Goal: Task Accomplishment & Management: Complete application form

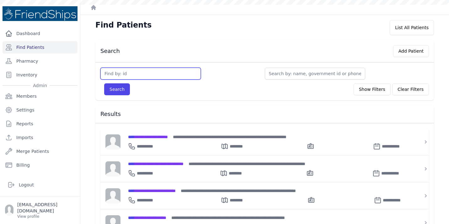
click at [133, 72] on input "text" at bounding box center [150, 74] width 100 height 12
type input "8"
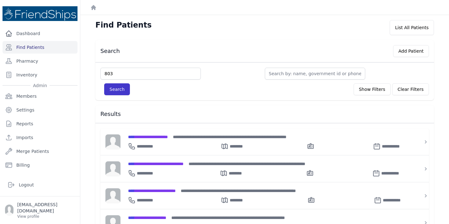
type input "803"
click at [121, 88] on button "Search" at bounding box center [117, 89] width 26 height 12
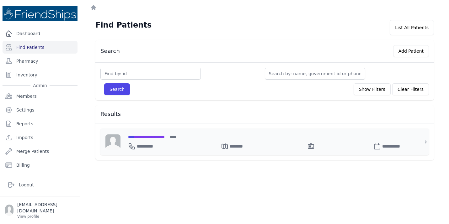
click at [156, 137] on span "**********" at bounding box center [146, 137] width 37 height 4
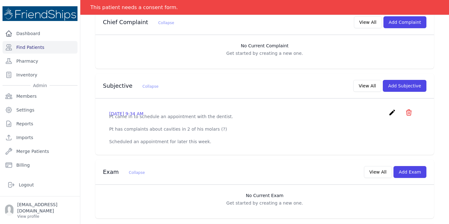
scroll to position [202, 0]
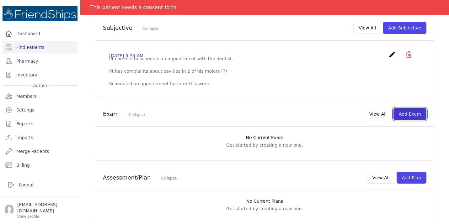
click at [407, 110] on button "Add Exam" at bounding box center [409, 114] width 33 height 12
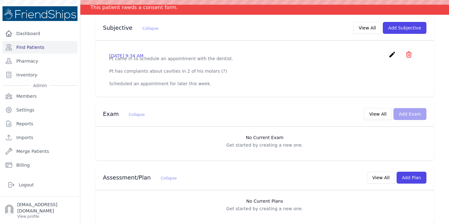
scroll to position [0, 0]
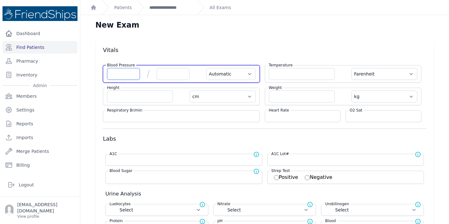
click at [117, 73] on input "number" at bounding box center [123, 74] width 33 height 12
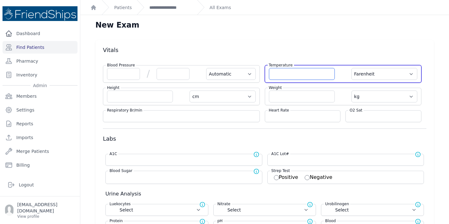
click at [305, 77] on input "number" at bounding box center [302, 74] width 66 height 12
type input "36.6"
click at [408, 77] on select "Farenheit Celcius" at bounding box center [384, 74] width 66 height 12
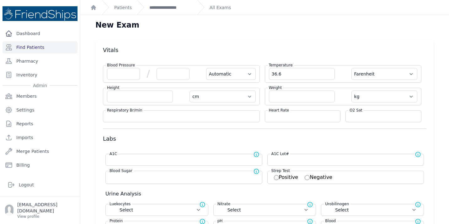
select select "Automatic"
select select "cm"
select select "kg"
select select
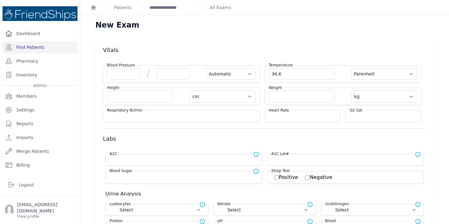
select select
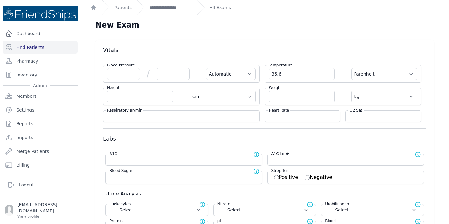
select select
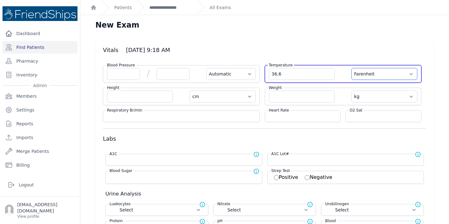
click at [387, 70] on select "Farenheit Celcius" at bounding box center [384, 74] width 66 height 12
select select "C"
select select "Automatic"
select select "cm"
select select "kg"
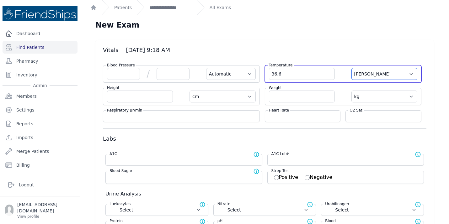
select select
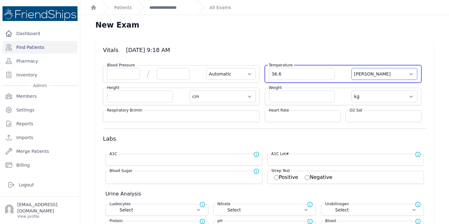
select select
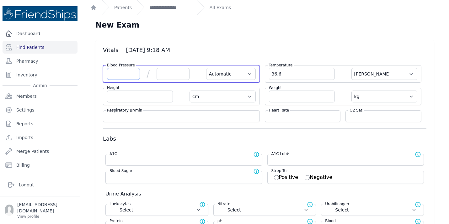
click at [120, 76] on input "number" at bounding box center [123, 74] width 33 height 12
type input "121"
click at [165, 71] on input "number" at bounding box center [172, 74] width 33 height 12
select select "Automatic"
select select "C"
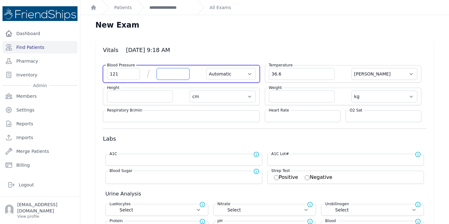
select select "cm"
select select "kg"
select select
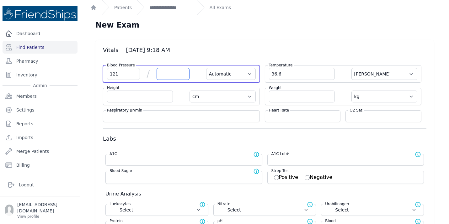
select select
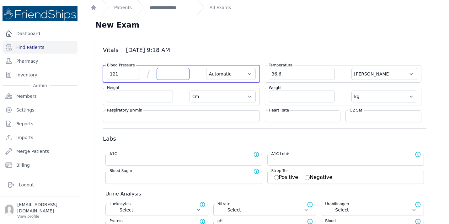
select select
type input "86"
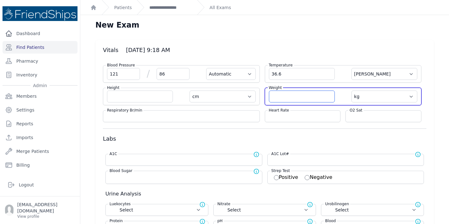
click at [290, 96] on input "number" at bounding box center [302, 97] width 66 height 12
select select "Automatic"
select select "C"
select select "cm"
select select "kg"
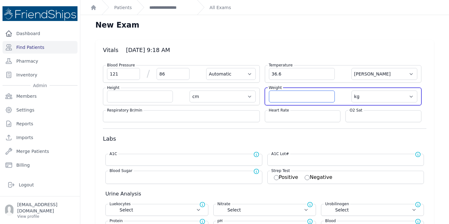
select select
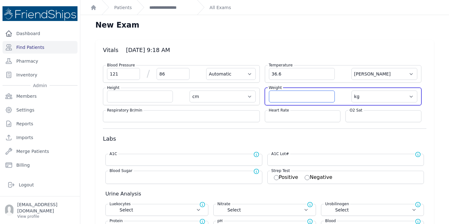
select select
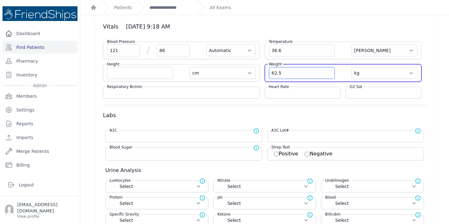
scroll to position [25, 0]
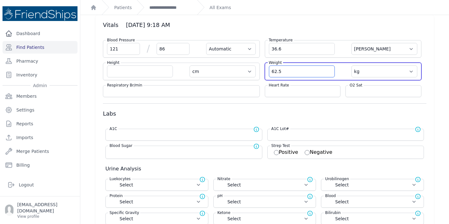
type input "62.5"
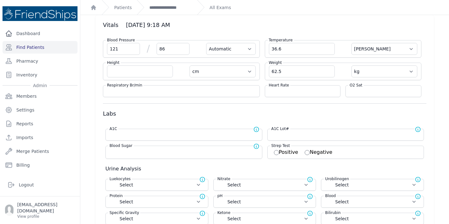
click at [288, 95] on div "Heart Rate" at bounding box center [303, 91] width 76 height 12
select select "Automatic"
select select "cm"
select select "kg"
select select
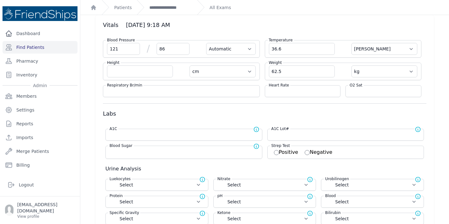
select select
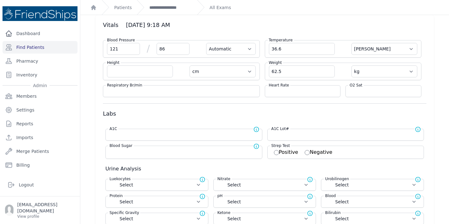
select select
click at [291, 91] on input "number" at bounding box center [303, 91] width 68 height 6
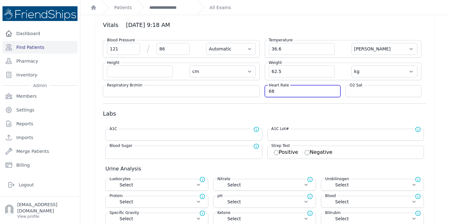
type input "68"
click at [316, 116] on h3 "Labs" at bounding box center [264, 114] width 323 height 8
select select "Automatic"
select select "cm"
select select "kg"
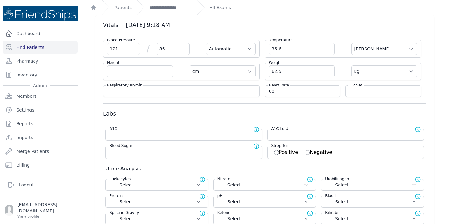
select select
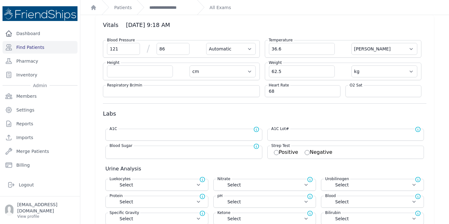
select select
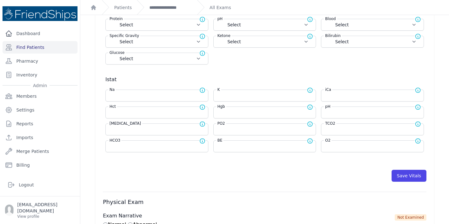
scroll to position [229, 0]
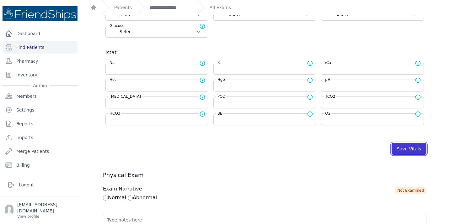
click at [406, 154] on button "Save Vitals" at bounding box center [408, 149] width 35 height 12
click at [400, 153] on button "Save Vitals" at bounding box center [408, 149] width 35 height 12
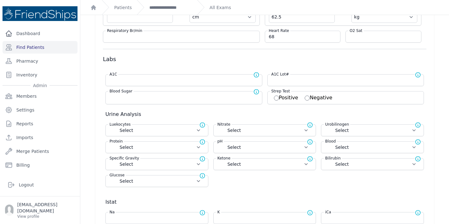
scroll to position [0, 0]
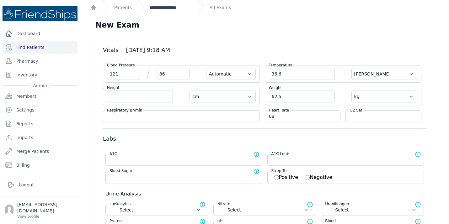
click at [152, 8] on link "**********" at bounding box center [170, 7] width 43 height 6
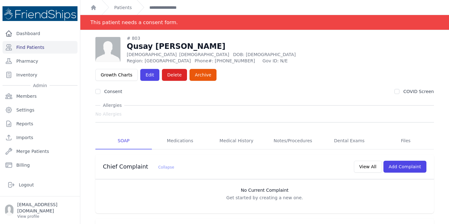
scroll to position [0, 0]
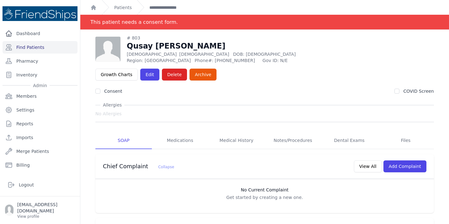
drag, startPoint x: 223, startPoint y: 92, endPoint x: 239, endPoint y: 73, distance: 25.3
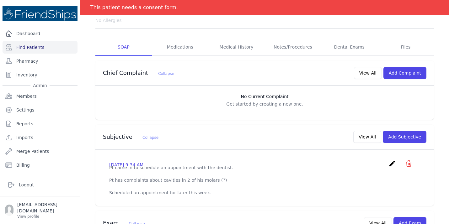
scroll to position [0, 0]
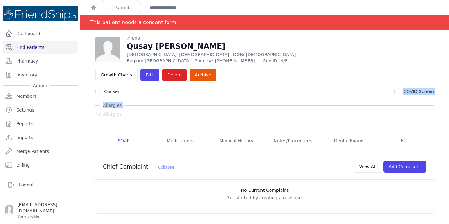
click at [29, 46] on link "Find Patients" at bounding box center [40, 47] width 75 height 13
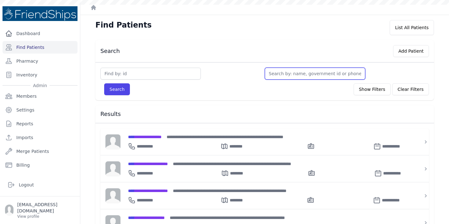
click at [291, 70] on input "text" at bounding box center [315, 74] width 100 height 12
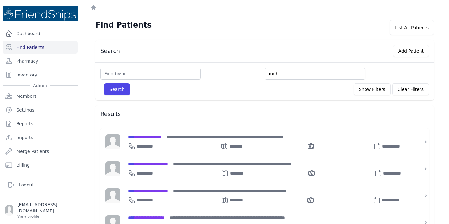
type input "muh"
type input "muha"
type input "muhammad"
type input "muhammad al"
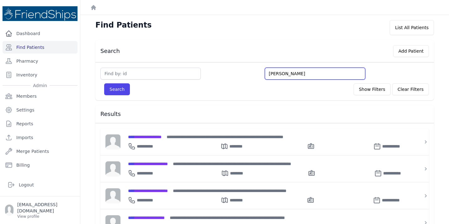
type input "muhammad ali"
type input "muhammad ali h"
type input "muhammad ali ha"
type input "muhammad ali haj"
type input "muhammad ali hajj"
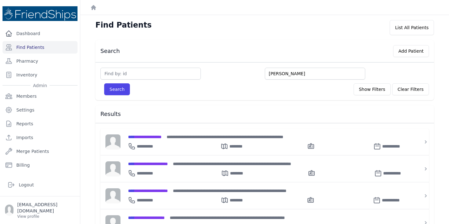
type input "muhammad ali hajji"
click at [104, 83] on button "Search" at bounding box center [117, 89] width 26 height 12
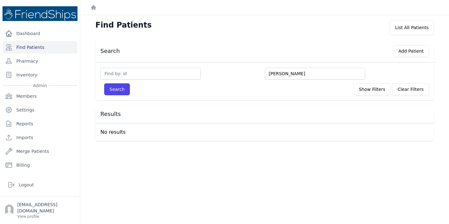
click at [299, 77] on input "muhammad ali hajji" at bounding box center [315, 74] width 100 height 12
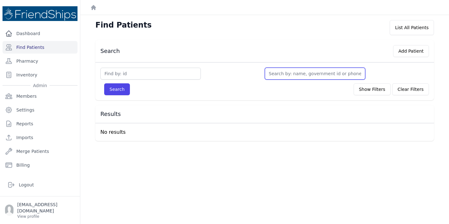
type input "h"
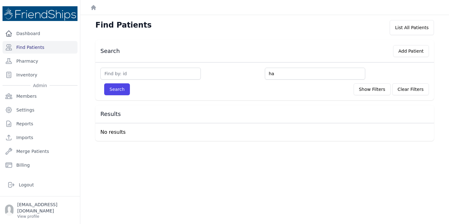
type input "ha"
type input "hajj"
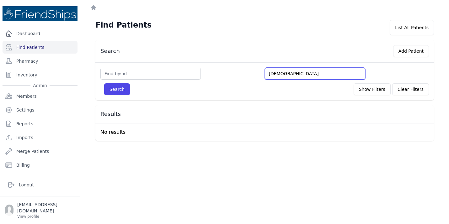
type input "hajji"
click at [104, 83] on button "Search" at bounding box center [117, 89] width 26 height 12
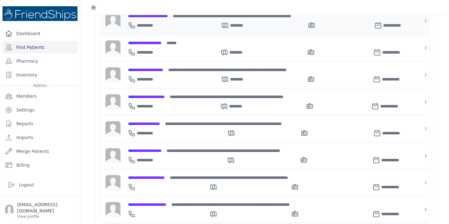
scroll to position [121, 0]
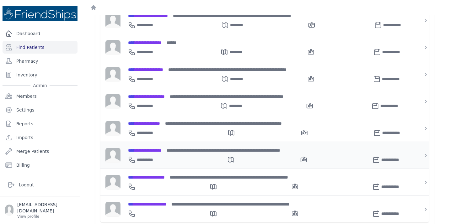
click at [279, 151] on div "**********" at bounding box center [268, 150] width 281 height 7
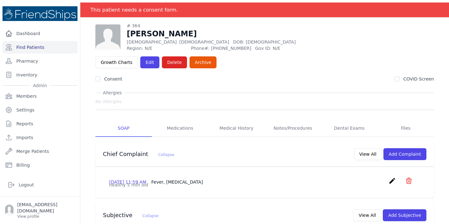
scroll to position [11, 0]
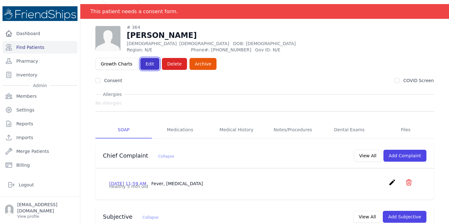
click at [159, 58] on link "Edit" at bounding box center [149, 64] width 19 height 12
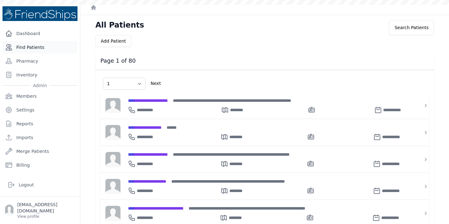
select select "1"
click at [43, 46] on link "Find Patients" at bounding box center [40, 47] width 75 height 13
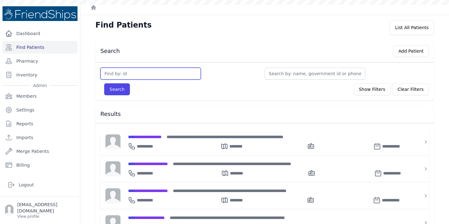
click at [136, 69] on input "text" at bounding box center [150, 74] width 100 height 12
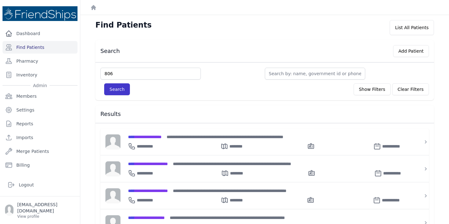
type input "806"
click at [123, 90] on button "Search" at bounding box center [117, 89] width 26 height 12
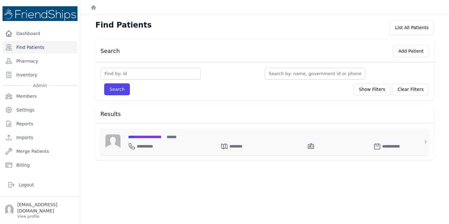
click at [152, 140] on div "**********" at bounding box center [268, 145] width 281 height 10
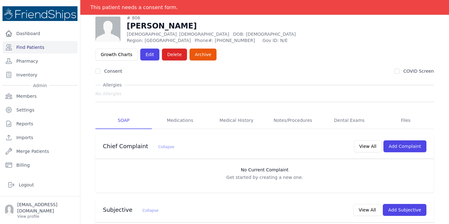
scroll to position [19, 0]
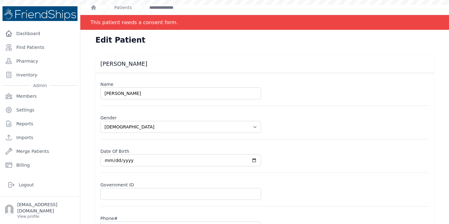
select select "[DEMOGRAPHIC_DATA]"
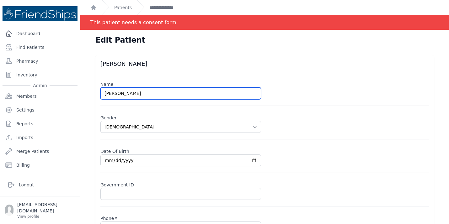
click at [108, 96] on input "[PERSON_NAME]" at bounding box center [180, 93] width 160 height 12
click at [108, 96] on input "Hammad Ali Hajj" at bounding box center [180, 93] width 160 height 12
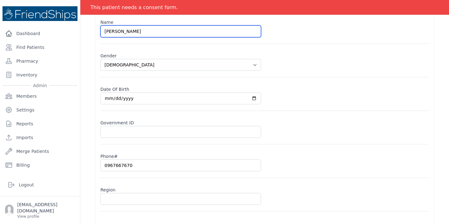
scroll to position [84, 0]
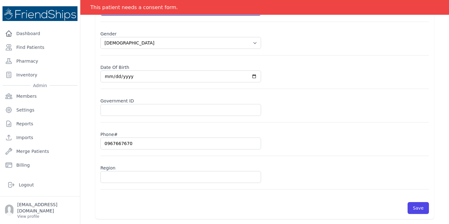
type input "Muhammad Ali Hajj"
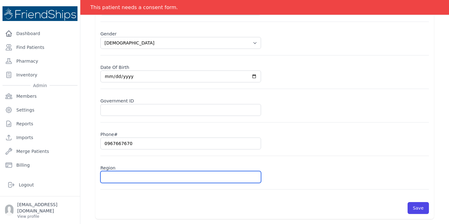
click at [142, 175] on input "text" at bounding box center [180, 177] width 160 height 12
select select "male"
type input "Ha"
select select "male"
type input "Hama"
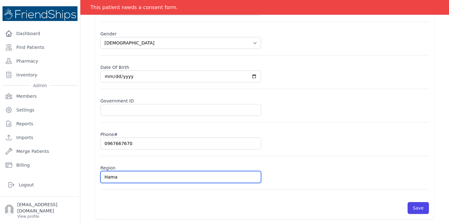
select select "male"
type input "Hamad"
select select "male"
type input "Hamadi"
select select "male"
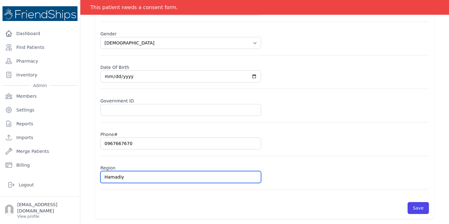
type input "Hamadiya"
select select "male"
type input "Hamadiyah"
select select "male"
type input "Hamadiya"
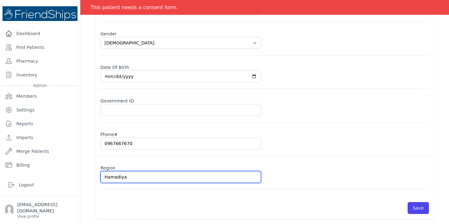
select select "male"
type input "Hamadiya"
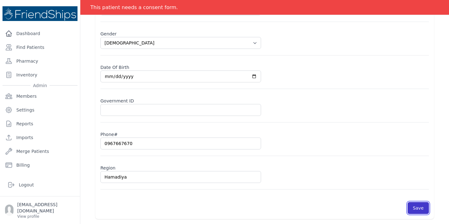
click at [417, 205] on button "Save" at bounding box center [417, 208] width 21 height 12
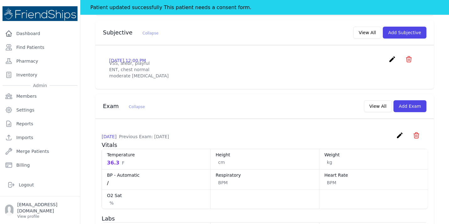
scroll to position [196, 0]
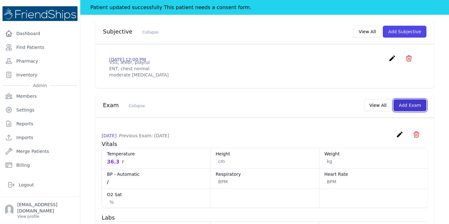
click at [410, 99] on button "Add Exam" at bounding box center [409, 105] width 33 height 12
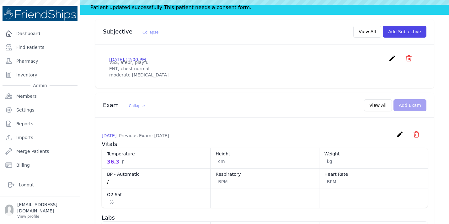
scroll to position [0, 0]
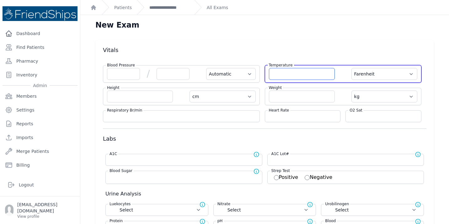
click at [289, 74] on input "number" at bounding box center [302, 74] width 66 height 12
type input "36.0"
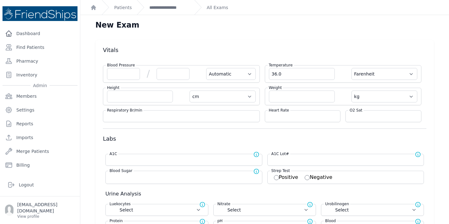
select select "Automatic"
select select "F"
select select "cm"
select select "kg"
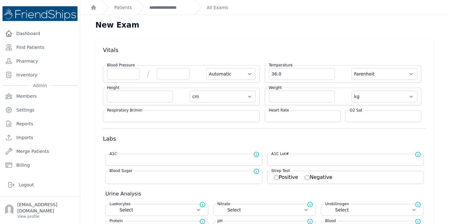
select select
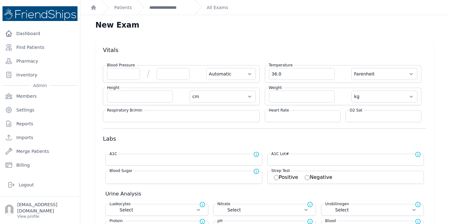
select select
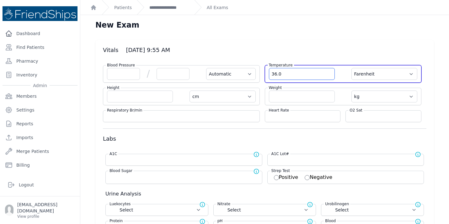
click at [276, 73] on input "36.0" at bounding box center [302, 74] width 66 height 12
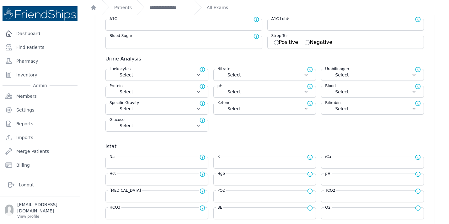
scroll to position [0, 0]
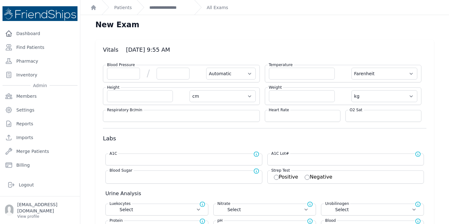
click at [158, 3] on div "**********" at bounding box center [163, 7] width 52 height 15
select select "Automatic"
select select "F"
select select "cm"
select select "kg"
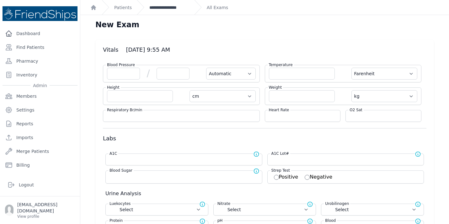
select select
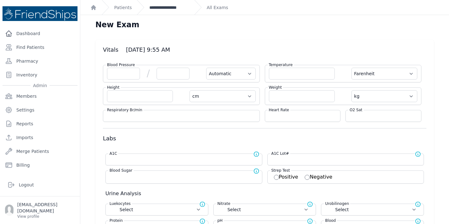
select select
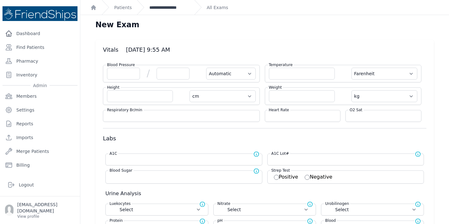
click at [159, 7] on link "**********" at bounding box center [169, 7] width 40 height 6
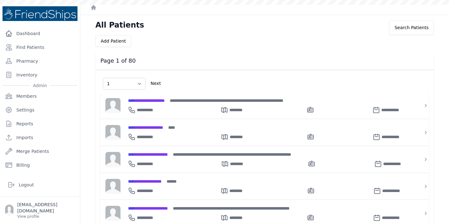
select select "1"
click at [45, 46] on link "Find Patients" at bounding box center [40, 47] width 75 height 13
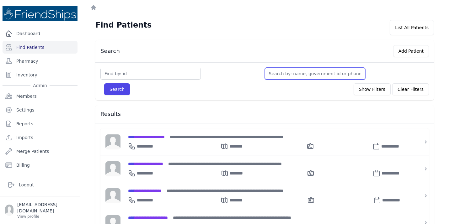
click at [284, 75] on input "text" at bounding box center [315, 74] width 100 height 12
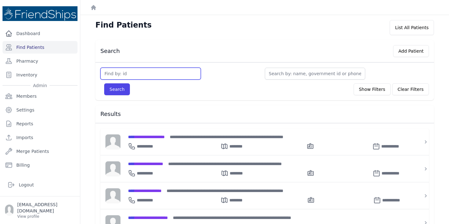
click at [133, 76] on input "text" at bounding box center [150, 74] width 100 height 12
type input "804"
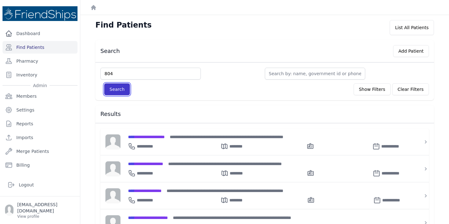
click at [115, 93] on button "Search" at bounding box center [117, 89] width 26 height 12
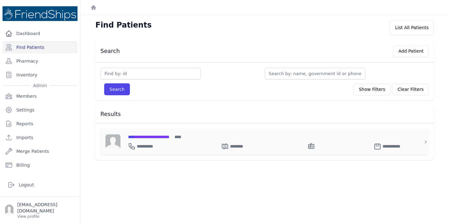
click at [169, 137] on span "**********" at bounding box center [148, 137] width 41 height 4
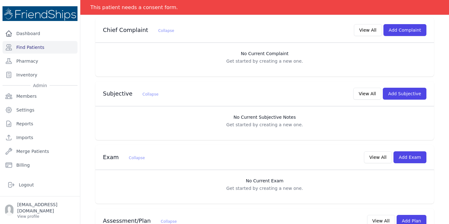
scroll to position [168, 0]
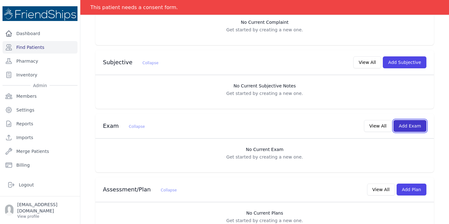
click at [413, 120] on button "Add Exam" at bounding box center [409, 126] width 33 height 12
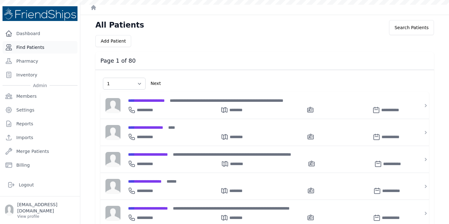
select select "1"
click at [37, 45] on link "Find Patients" at bounding box center [40, 47] width 75 height 13
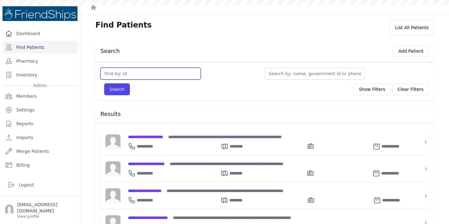
click at [141, 75] on input "text" at bounding box center [150, 74] width 100 height 12
type input "6"
type input "643"
click at [104, 83] on button "Search" at bounding box center [117, 89] width 26 height 12
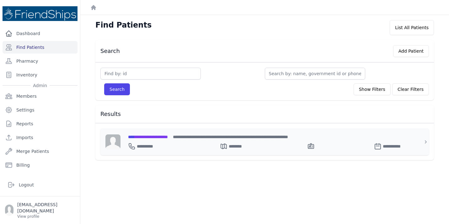
click at [145, 134] on div "**********" at bounding box center [268, 137] width 281 height 7
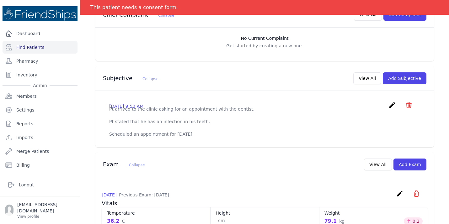
scroll to position [162, 0]
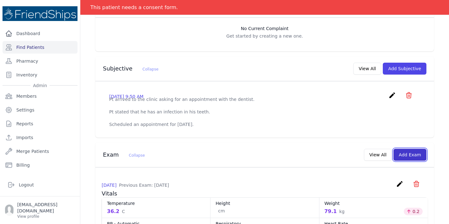
click at [406, 149] on button "Add Exam" at bounding box center [409, 155] width 33 height 12
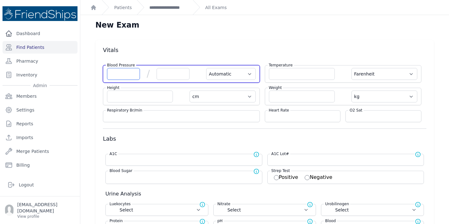
click at [126, 78] on input "number" at bounding box center [123, 74] width 33 height 12
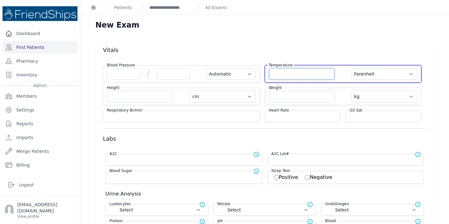
click at [286, 76] on input "number" at bounding box center [302, 74] width 66 height 12
type input "36.5"
click at [394, 73] on select "Farenheit Celcius" at bounding box center [384, 74] width 66 height 12
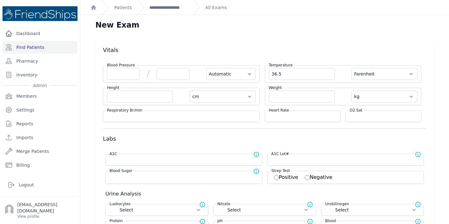
select select "Automatic"
select select "cm"
select select "kg"
select select
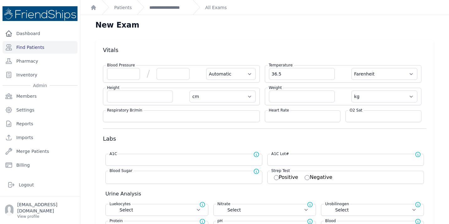
select select
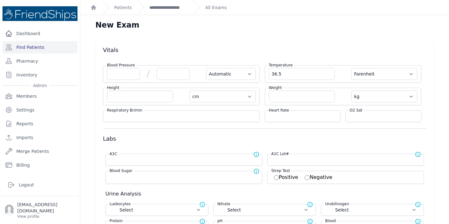
select select
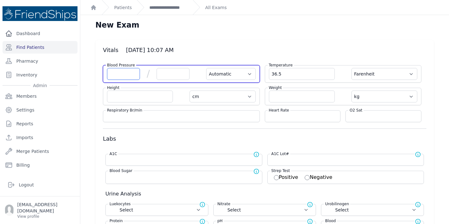
click at [128, 76] on input "number" at bounding box center [123, 74] width 33 height 12
type input "112"
click at [173, 73] on input "number" at bounding box center [172, 74] width 33 height 12
select select "Automatic"
select select "F"
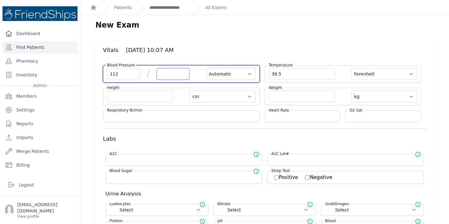
select select "cm"
select select "kg"
select select
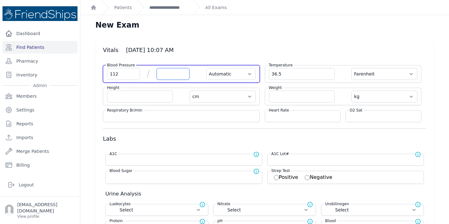
select select
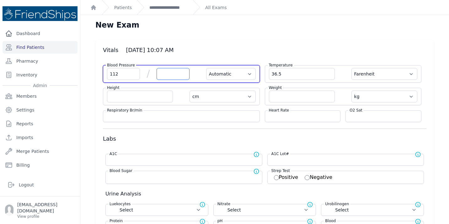
select select
type input "83"
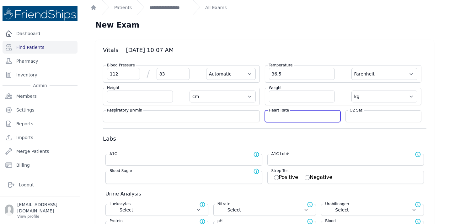
click at [292, 118] on input "number" at bounding box center [303, 116] width 68 height 6
type input "1"
select select "Automatic"
select select "F"
select select "cm"
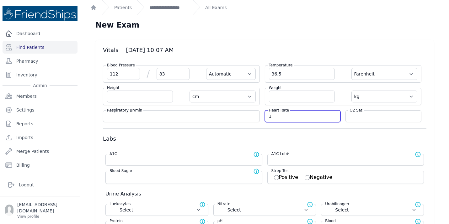
select select "kg"
select select
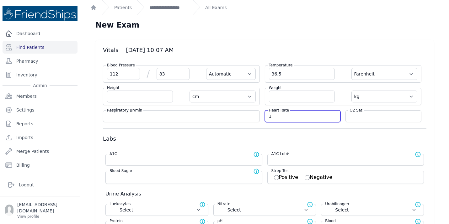
select select
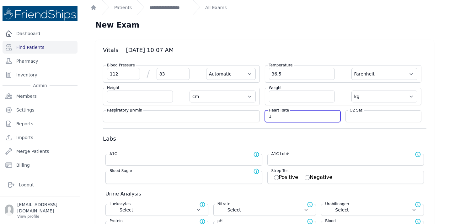
select select
type input "105"
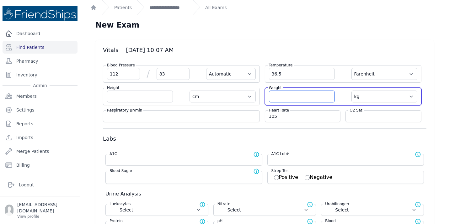
click at [299, 97] on input "number" at bounding box center [302, 97] width 66 height 12
select select "Automatic"
select select "F"
select select "cm"
select select "kg"
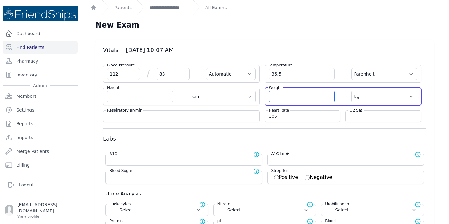
select select
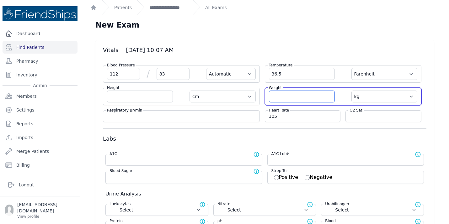
select select
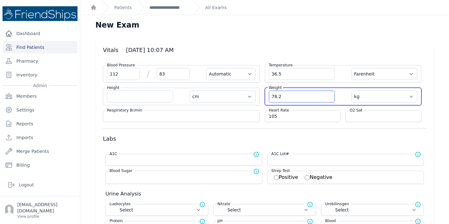
type input "78.2"
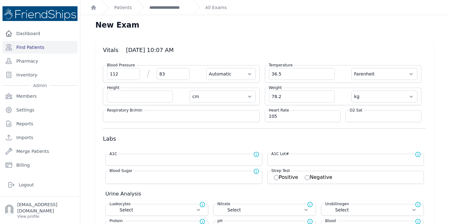
select select "Automatic"
select select "F"
select select "cm"
select select "kg"
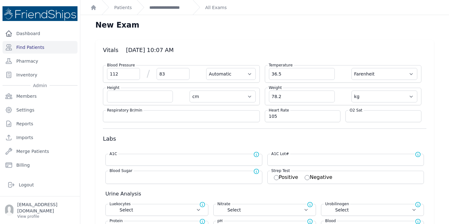
select select
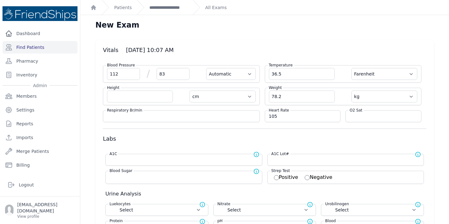
select select
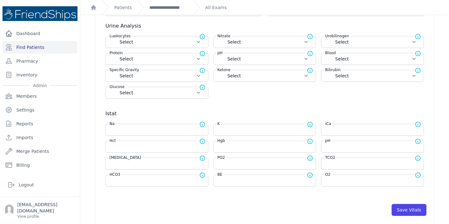
scroll to position [178, 0]
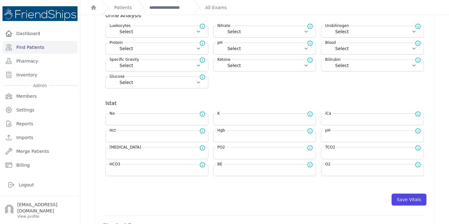
click at [419, 115] on icon at bounding box center [417, 114] width 5 height 5
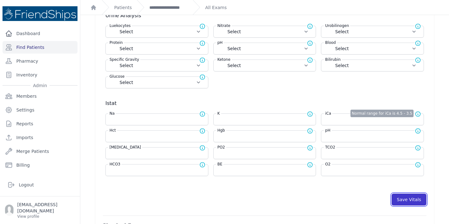
click at [410, 198] on button "Save Vitals" at bounding box center [408, 200] width 35 height 12
click at [171, 7] on link "**********" at bounding box center [168, 7] width 38 height 6
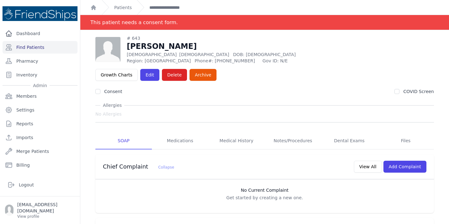
click at [128, 12] on div "Patients" at bounding box center [117, 7] width 30 height 15
click at [125, 9] on link "Patients" at bounding box center [123, 7] width 18 height 6
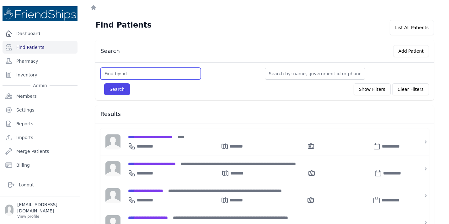
click at [148, 73] on input "text" at bounding box center [150, 74] width 100 height 12
type input "803"
click at [104, 83] on button "Search" at bounding box center [117, 89] width 26 height 12
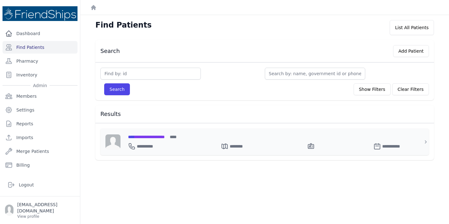
click at [150, 138] on span "**********" at bounding box center [146, 137] width 37 height 4
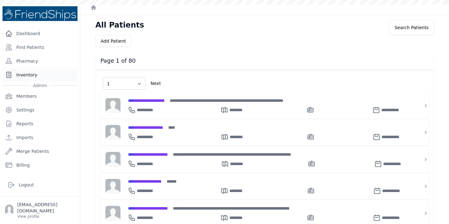
select select "1"
click at [32, 47] on link "Find Patients" at bounding box center [40, 47] width 75 height 13
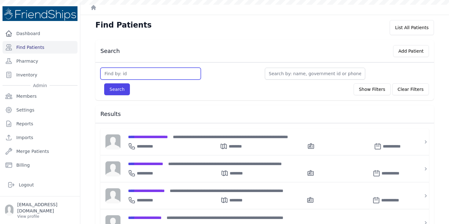
click at [123, 72] on input "text" at bounding box center [150, 74] width 100 height 12
type input "1"
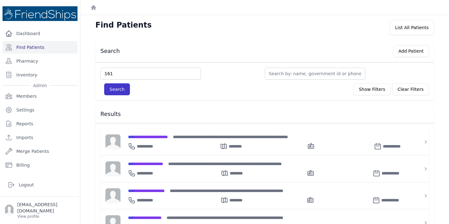
type input "161"
click at [114, 89] on button "Search" at bounding box center [117, 89] width 26 height 12
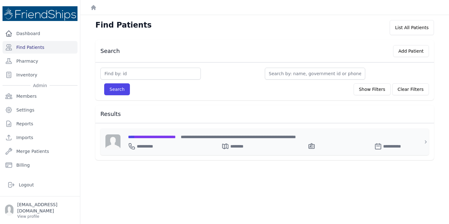
click at [163, 137] on span "**********" at bounding box center [152, 137] width 48 height 4
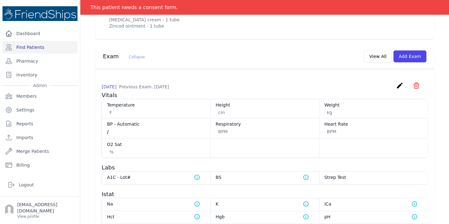
scroll to position [270, 0]
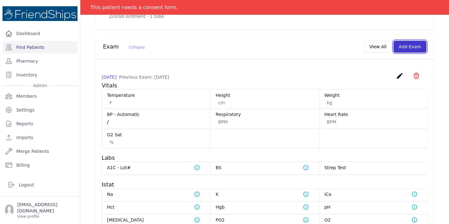
click at [414, 41] on button "Add Exam" at bounding box center [409, 47] width 33 height 12
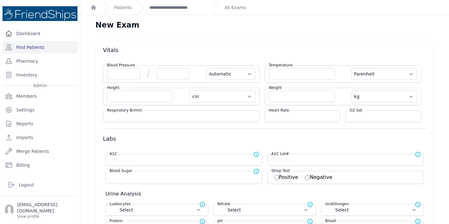
scroll to position [29, 0]
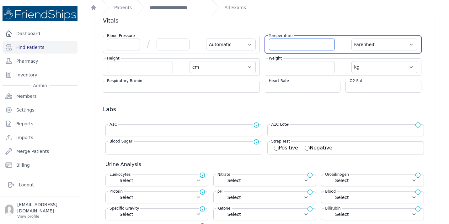
click at [293, 45] on input "number" at bounding box center [302, 45] width 66 height 12
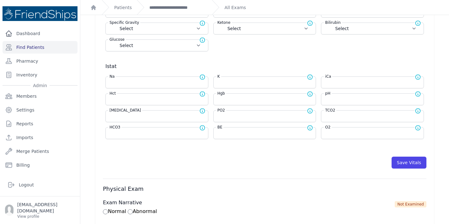
scroll to position [215, 0]
type input "36.6"
click at [247, 98] on input "number" at bounding box center [264, 100] width 95 height 6
select select "Automatic"
select select "F"
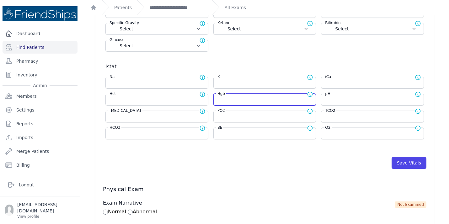
select select "cm"
select select "kg"
select select
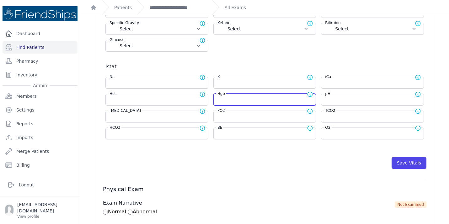
select select
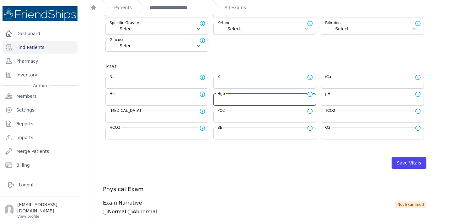
select select
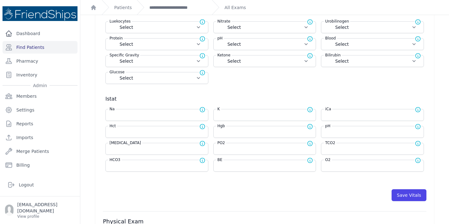
scroll to position [183, 0]
type input "17.1"
click at [416, 197] on button "Save Vitals" at bounding box center [408, 195] width 35 height 12
select select "Automatic"
select select "F"
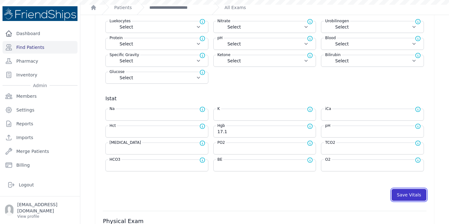
select select "cm"
select select "kg"
select select
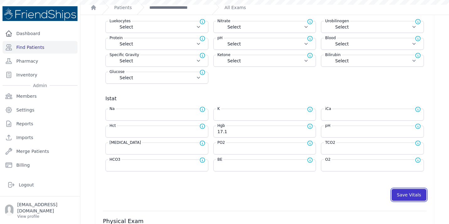
select select
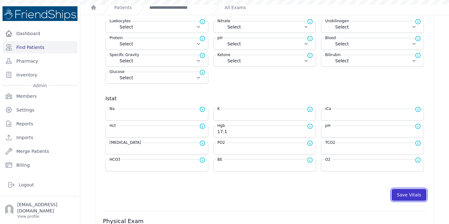
select select
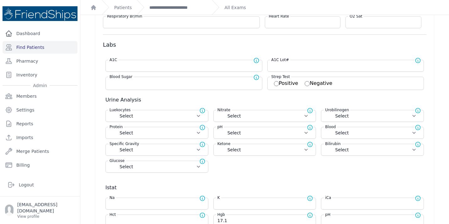
scroll to position [0, 0]
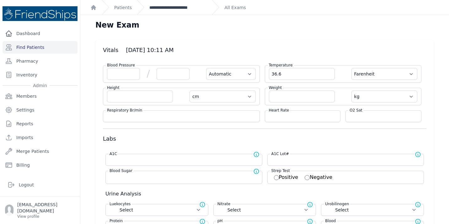
click at [173, 6] on link "**********" at bounding box center [177, 7] width 57 height 6
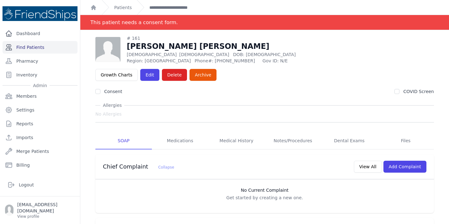
click at [31, 49] on link "Find Patients" at bounding box center [40, 47] width 75 height 13
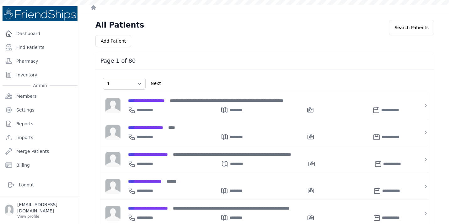
select select "1"
click at [39, 53] on div "Dashboard Find Patients Pharmacy Inventory Admin Members Settings Reports Impor…" at bounding box center [40, 106] width 80 height 158
click at [38, 46] on link "Find Patients" at bounding box center [40, 47] width 75 height 13
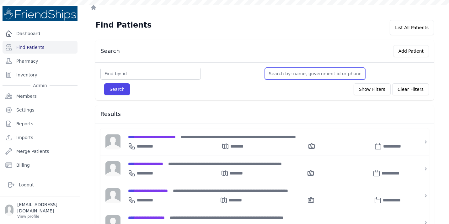
click at [292, 73] on input "text" at bounding box center [315, 74] width 100 height 12
type input "[PERSON_NAME]"
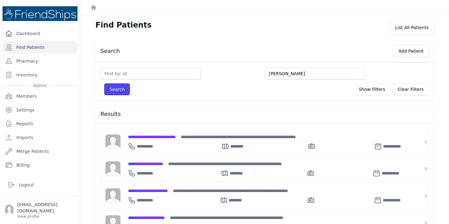
type input "[PERSON_NAME]"
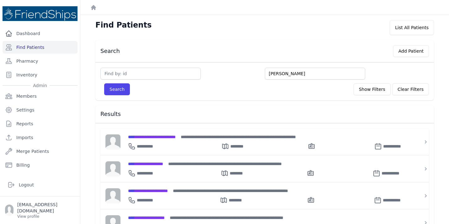
type input "[PERSON_NAME]"
click at [104, 83] on button "Search" at bounding box center [117, 89] width 26 height 12
type input "[PERSON_NAME]"
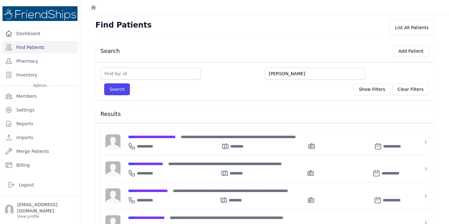
type input "[PERSON_NAME]"
type input "h"
type input "m"
type input "muha"
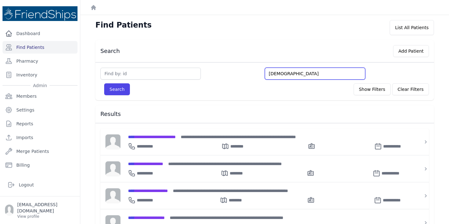
type input "muhamma"
type input "muhammad"
type input "muhammad ham"
type input "muhammad hamad"
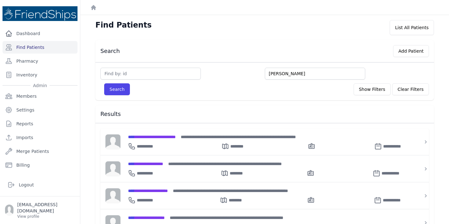
click at [104, 83] on button "Search" at bounding box center [117, 89] width 26 height 12
click at [288, 73] on input "muhammad hamad" at bounding box center [315, 74] width 100 height 12
type input "hu"
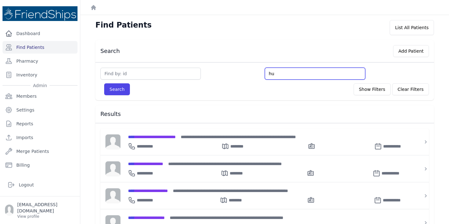
type input "hus"
type input "huss"
type input "hussein"
type input "hussein m"
type input "hussein mo"
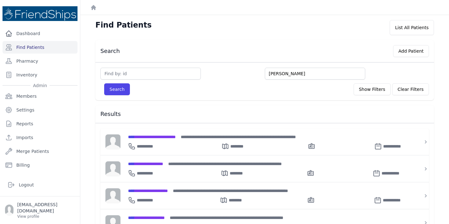
type input "hussein mo"
type input "hussein moha"
type input "hussein mohamm"
type input "hussein mohammed"
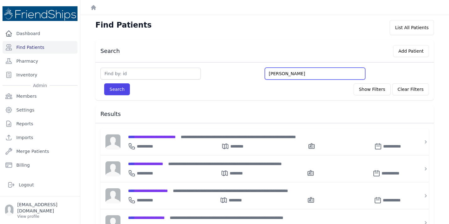
type input "hussein mohammed"
type input "hussein mohammed ham"
type input "hussein mohammed hama"
type input "hussein mohammed hamad"
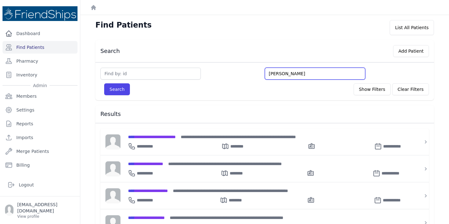
click at [104, 83] on button "Search" at bounding box center [117, 89] width 26 height 12
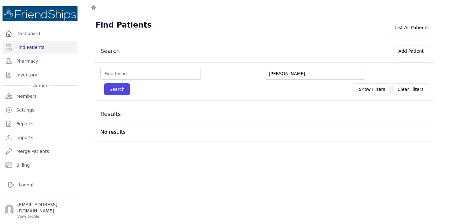
click at [292, 74] on input "hussein mohammed hamad" at bounding box center [315, 74] width 100 height 12
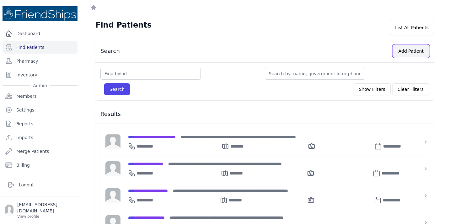
click at [403, 55] on button "Add Patient" at bounding box center [411, 51] width 36 height 12
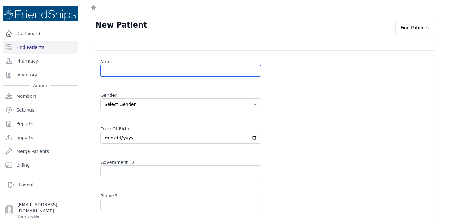
click at [144, 69] on input "text" at bounding box center [180, 71] width 160 height 12
type input "Hussein Mohammed Hamad"
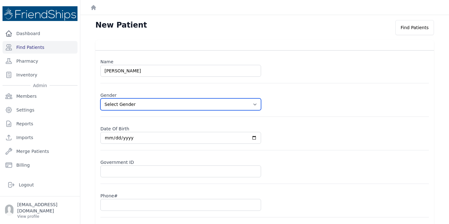
click at [168, 106] on select "Select Gender [DEMOGRAPHIC_DATA] [DEMOGRAPHIC_DATA]" at bounding box center [180, 104] width 160 height 12
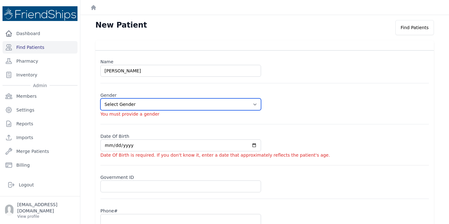
select select "[DEMOGRAPHIC_DATA]"
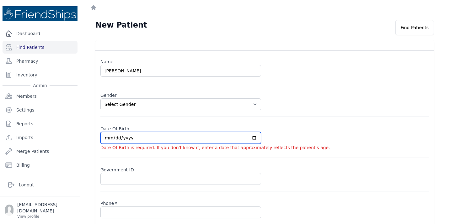
click at [138, 138] on input "date" at bounding box center [180, 138] width 160 height 12
type input "0001-03-26"
select select "[DEMOGRAPHIC_DATA]"
type input "0019-03-26"
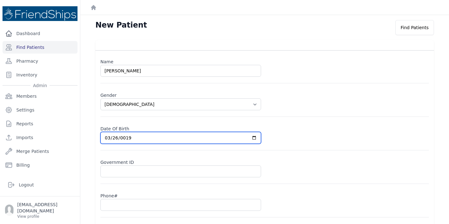
select select "[DEMOGRAPHIC_DATA]"
type input "0197-03-26"
select select "[DEMOGRAPHIC_DATA]"
type input "1979-03-26"
select select "[DEMOGRAPHIC_DATA]"
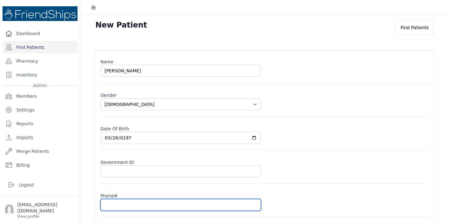
click at [140, 206] on input "text" at bounding box center [180, 205] width 160 height 12
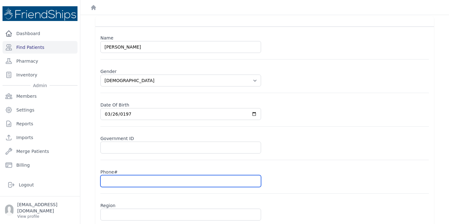
scroll to position [30, 0]
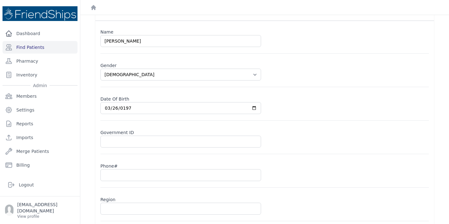
click at [123, 208] on input "text" at bounding box center [180, 209] width 160 height 12
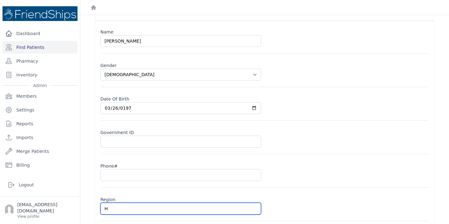
type input "Ha"
select select "[DEMOGRAPHIC_DATA]"
type input "Ham"
select select "[DEMOGRAPHIC_DATA]"
type input "Hama"
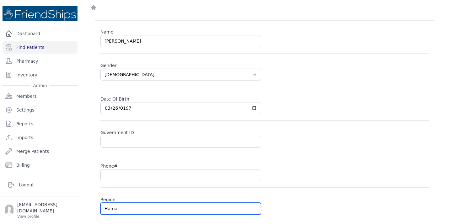
select select "[DEMOGRAPHIC_DATA]"
type input "Hamad"
select select "[DEMOGRAPHIC_DATA]"
type input "Hamadi"
select select "[DEMOGRAPHIC_DATA]"
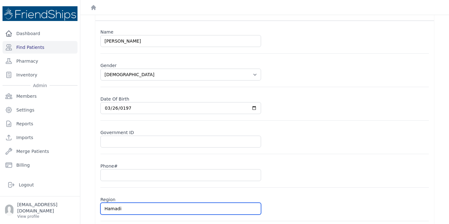
type input "Hamadiy"
select select "[DEMOGRAPHIC_DATA]"
type input "Hamadiya"
select select "male"
type input "Hamadiya"
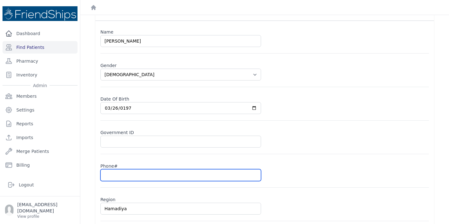
click at [124, 173] on input "text" at bounding box center [180, 175] width 160 height 12
paste input "0991864800"
type input "0991864800"
select select "male"
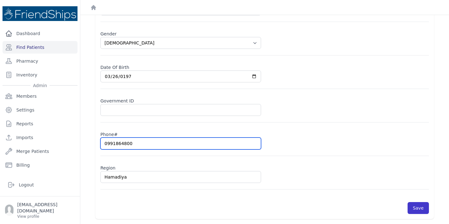
type input "0991864800"
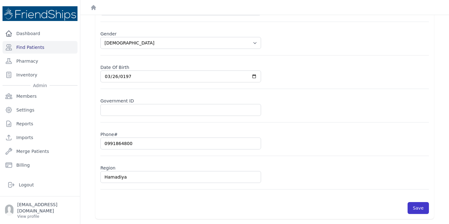
click at [420, 208] on button "Save" at bounding box center [417, 208] width 21 height 12
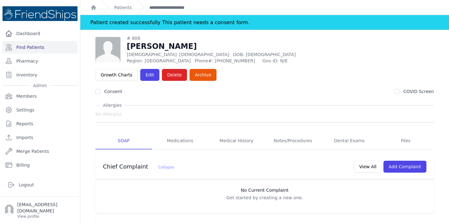
click at [321, 22] on ol "Patient created successfully This patient needs a consent form." at bounding box center [264, 22] width 368 height 15
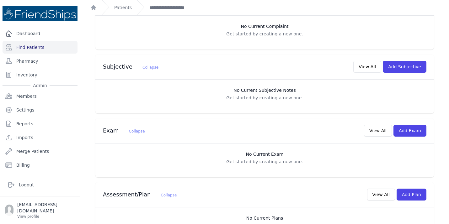
scroll to position [154, 0]
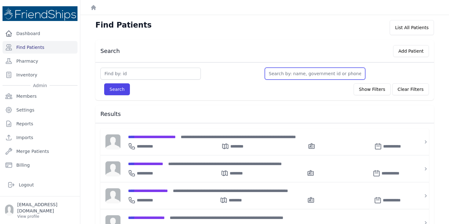
click at [276, 74] on input "text" at bounding box center [315, 74] width 100 height 12
type input "day"
type input "daya"
type input "dayana"
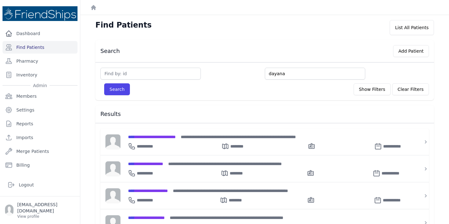
type input "dayana"
click at [104, 83] on button "Search" at bounding box center [117, 89] width 26 height 12
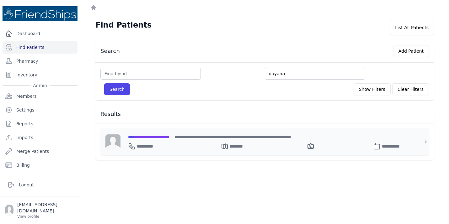
click at [165, 140] on div "**********" at bounding box center [268, 145] width 281 height 10
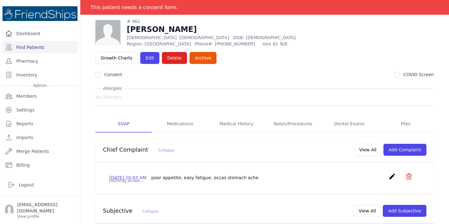
scroll to position [15, 0]
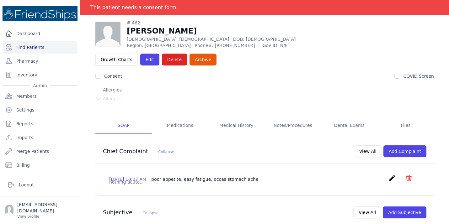
click at [203, 45] on span "Phone#: 0991864800" at bounding box center [226, 45] width 64 height 6
copy span "0991864800"
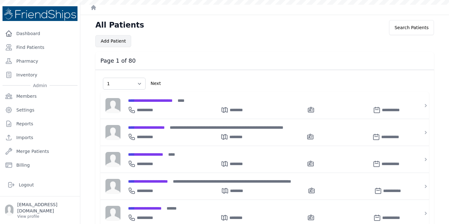
select select "1"
click at [111, 37] on button "Add Patient" at bounding box center [113, 41] width 36 height 12
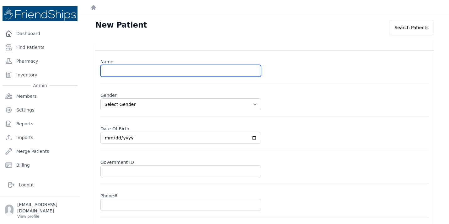
click at [115, 66] on input "text" at bounding box center [180, 71] width 160 height 12
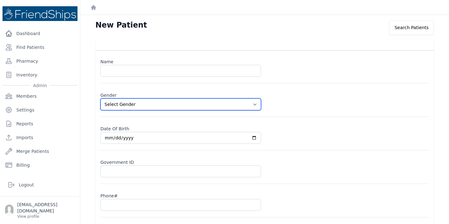
click at [145, 103] on select "Select Gender [DEMOGRAPHIC_DATA] [DEMOGRAPHIC_DATA]" at bounding box center [180, 104] width 160 height 12
select select "[DEMOGRAPHIC_DATA]"
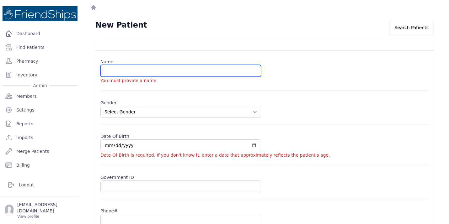
click at [120, 70] on input "text" at bounding box center [180, 71] width 160 height 12
type input "[PERSON_NAME] [PERSON_NAME]"
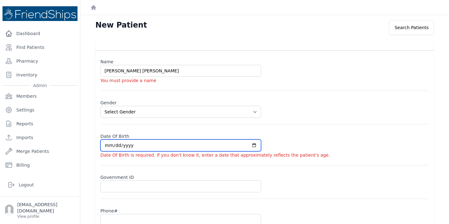
click at [106, 144] on input "date" at bounding box center [180, 145] width 160 height 12
select select "[DEMOGRAPHIC_DATA]"
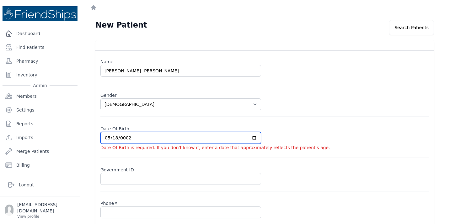
type input "0020-05-18"
select select "[DEMOGRAPHIC_DATA]"
type input "0202-05-18"
select select "[DEMOGRAPHIC_DATA]"
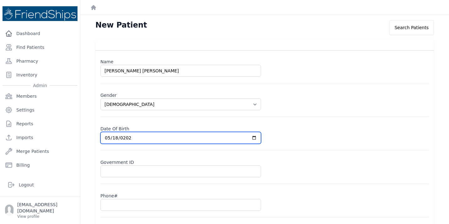
type input "[DATE]"
select select "[DEMOGRAPHIC_DATA]"
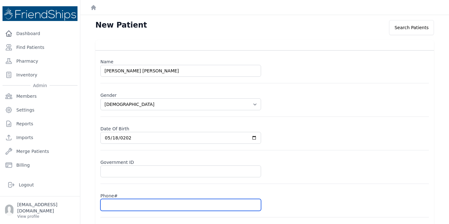
click at [122, 201] on input "text" at bounding box center [180, 205] width 160 height 12
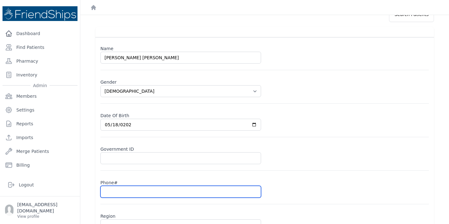
scroll to position [16, 0]
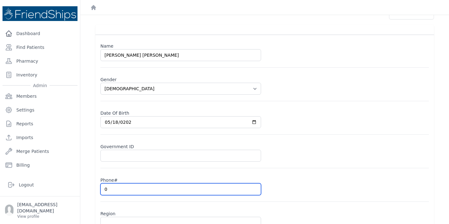
type input "09"
select select "[DEMOGRAPHIC_DATA]"
type input "093"
select select "male"
click at [130, 191] on input "093" at bounding box center [180, 189] width 160 height 12
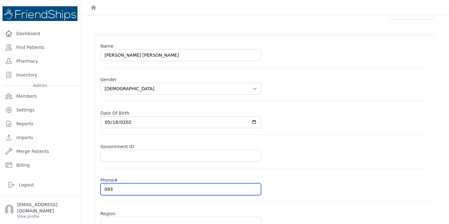
type input "0937"
select select "male"
type input "093722"
select select "male"
type input "0937223"
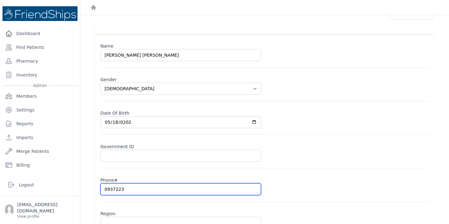
select select "male"
type input "09372237"
select select "male"
type input "093722374"
select select "male"
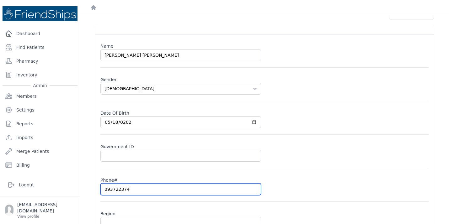
type input "0937223746"
select select "male"
type input "0937223746"
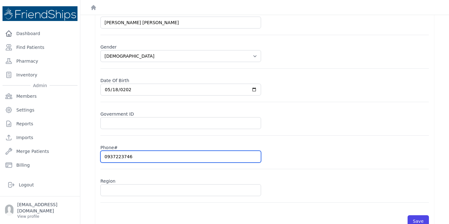
scroll to position [61, 0]
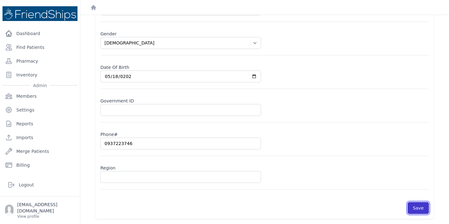
click at [414, 207] on button "Save" at bounding box center [417, 208] width 21 height 12
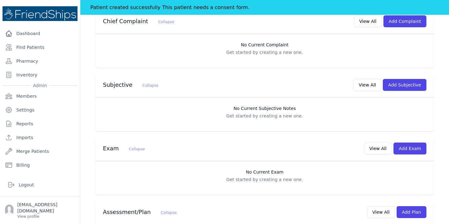
scroll to position [135, 0]
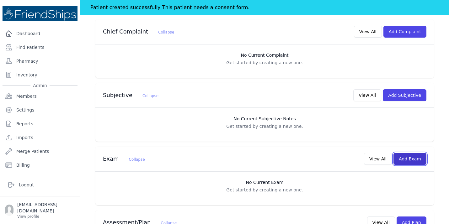
click at [409, 153] on button "Add Exam" at bounding box center [409, 159] width 33 height 12
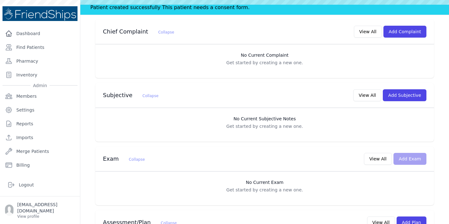
scroll to position [0, 0]
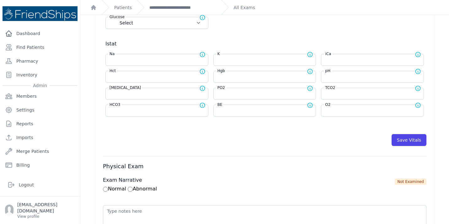
scroll to position [237, 0]
click at [235, 80] on input "number" at bounding box center [264, 77] width 95 height 6
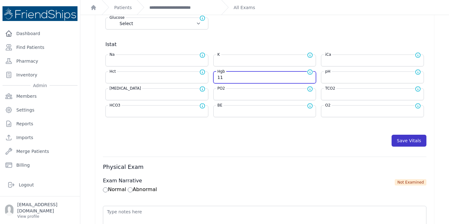
type input "11"
click at [404, 143] on button "Save Vitals" at bounding box center [408, 141] width 35 height 12
select select "Automatic"
select select "F"
select select "cm"
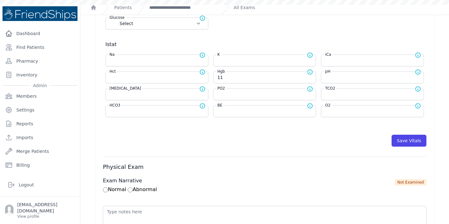
select select "kg"
select select
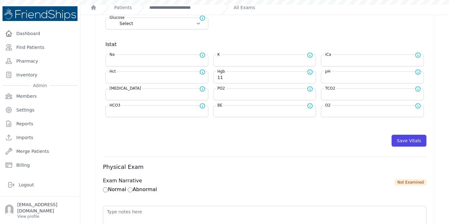
select select
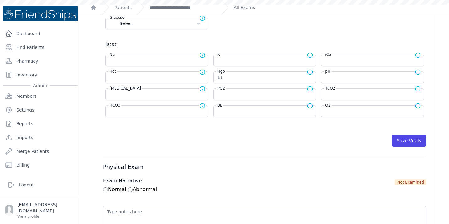
select select
type input "11.0"
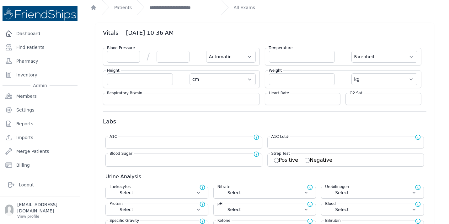
scroll to position [0, 0]
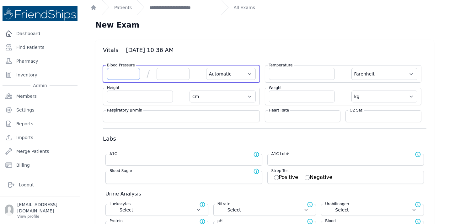
click at [118, 73] on input "number" at bounding box center [123, 74] width 33 height 12
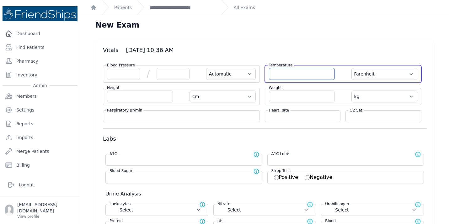
click at [294, 72] on input "number" at bounding box center [302, 74] width 66 height 12
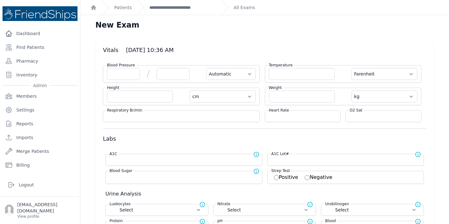
click at [124, 103] on div "Height cm in" at bounding box center [181, 97] width 157 height 18
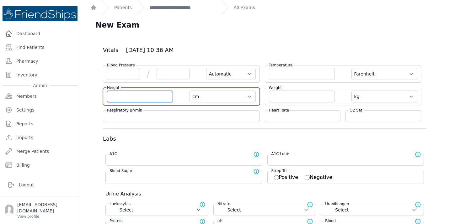
click at [124, 97] on input "number" at bounding box center [140, 97] width 66 height 12
type input "103"
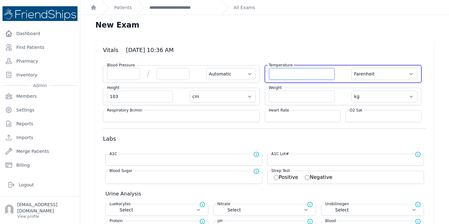
click at [301, 74] on input "number" at bounding box center [302, 74] width 66 height 12
select select "Automatic"
select select "F"
type input "103.0"
select select "cm"
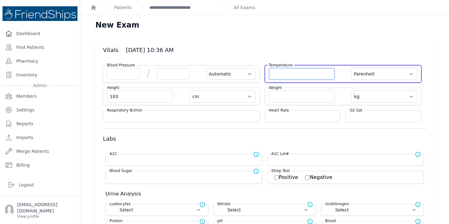
select select "kg"
select select
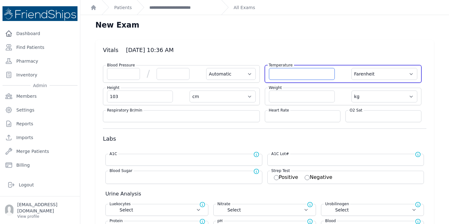
select select
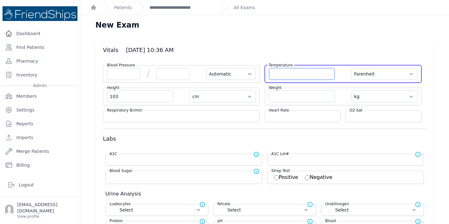
select select
type input "36.7"
click at [412, 75] on select "Farenheit Celcius" at bounding box center [384, 74] width 66 height 12
select select "Automatic"
select select "cm"
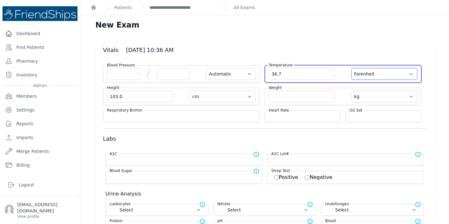
select select "kg"
select select
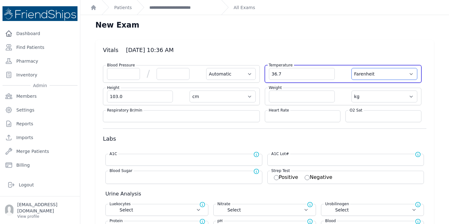
select select
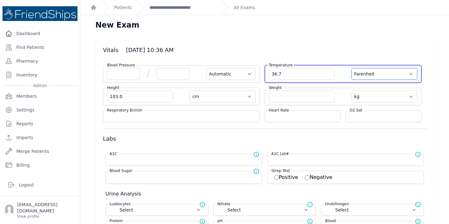
select select
select select "C"
select select "Automatic"
select select "cm"
select select "kg"
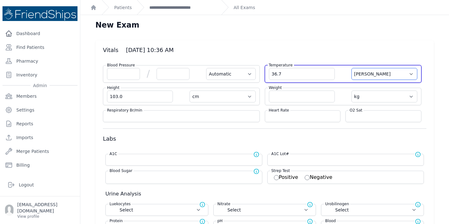
select select
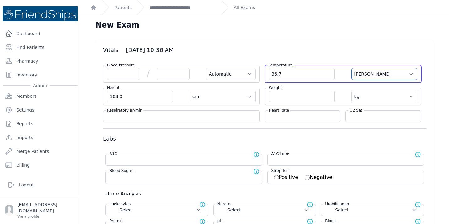
select select
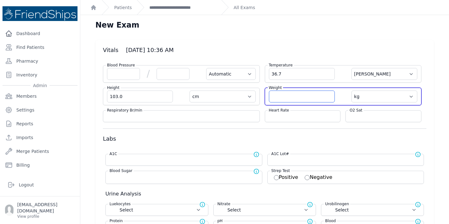
click at [286, 98] on input "number" at bounding box center [302, 97] width 66 height 12
type input "17.3"
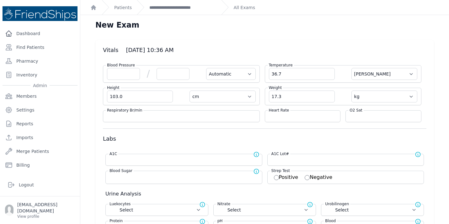
select select "Automatic"
select select "cm"
select select "kg"
select select
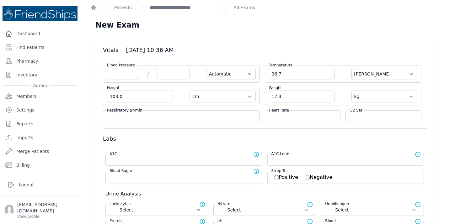
select select
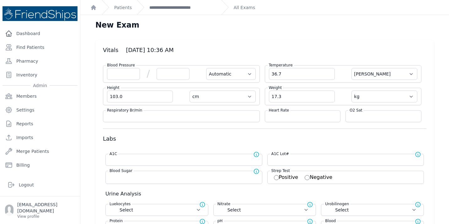
select select
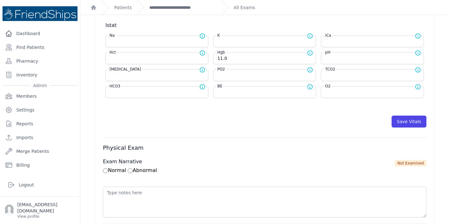
scroll to position [237, 0]
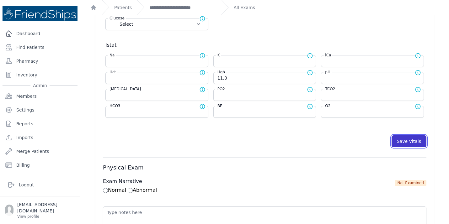
click at [403, 139] on button "Save Vitals" at bounding box center [408, 141] width 35 height 12
click at [187, 7] on link "**********" at bounding box center [182, 7] width 67 height 6
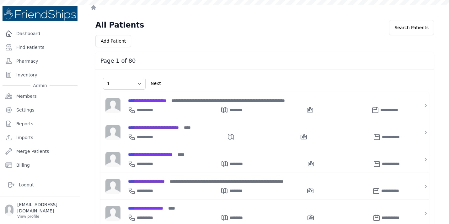
select select "1"
click at [35, 43] on link "Find Patients" at bounding box center [40, 47] width 75 height 13
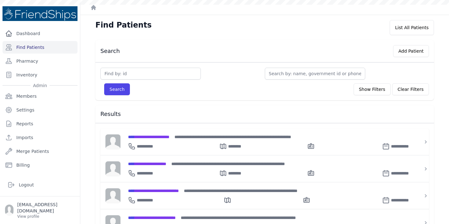
click at [277, 72] on input "text" at bounding box center [315, 74] width 100 height 12
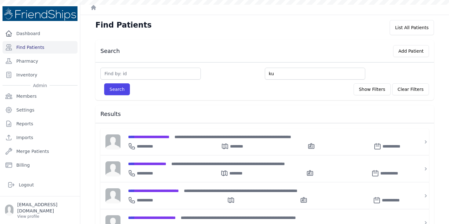
type input "ku"
type input "kun"
type input "kuna"
click at [241, 94] on div "Search Show Filters Clear Filters" at bounding box center [264, 89] width 328 height 12
click at [113, 92] on button "Search" at bounding box center [117, 89] width 26 height 12
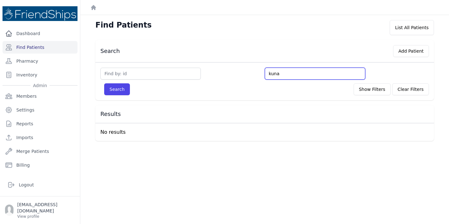
click at [280, 74] on input "kuna" at bounding box center [315, 74] width 100 height 12
type input "qu"
type input "qua"
type input "qa"
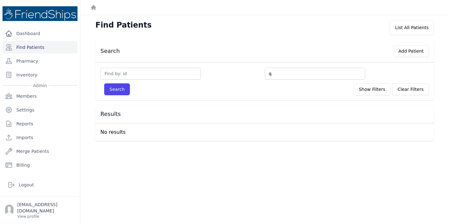
type input "q"
type input "qun"
type input "quna"
click at [104, 83] on button "Search" at bounding box center [117, 89] width 26 height 12
type input "q"
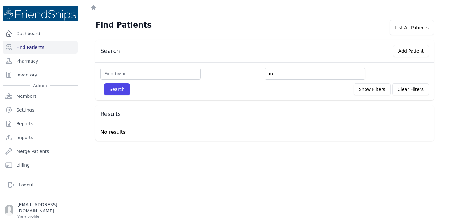
type input "m"
type input "ku"
type input "kun"
type input "kuna"
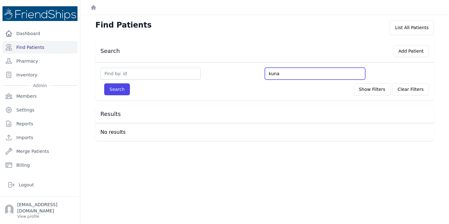
click at [104, 83] on button "Search" at bounding box center [117, 89] width 26 height 12
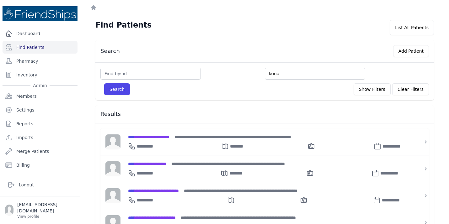
click at [276, 75] on input "kuna" at bounding box center [315, 74] width 100 height 12
type input "mu"
type input "muta"
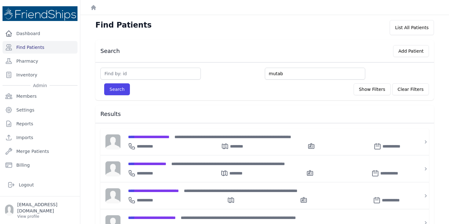
type input "mutab"
click at [104, 83] on button "Search" at bounding box center [117, 89] width 26 height 12
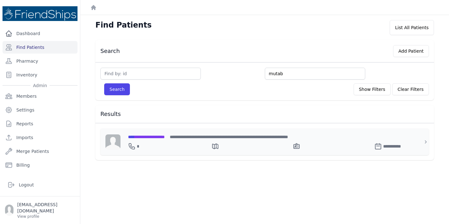
click at [165, 140] on div "**********" at bounding box center [268, 145] width 281 height 10
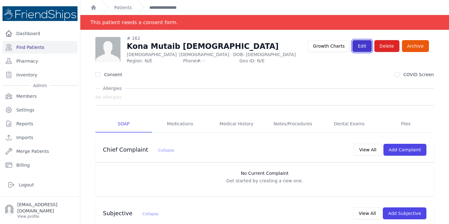
click at [363, 48] on link "Edit" at bounding box center [361, 46] width 19 height 12
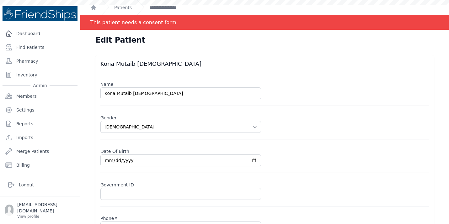
select select "[DEMOGRAPHIC_DATA]"
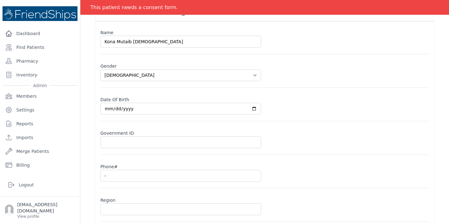
scroll to position [52, 0]
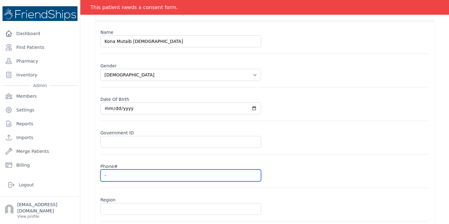
click at [115, 173] on input "-" at bounding box center [180, 176] width 160 height 12
select select "female"
type input "0"
select select "female"
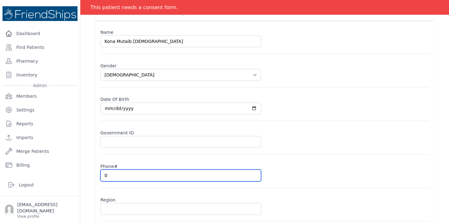
type input "09"
select select "female"
type input "093"
select select "female"
type input "0930"
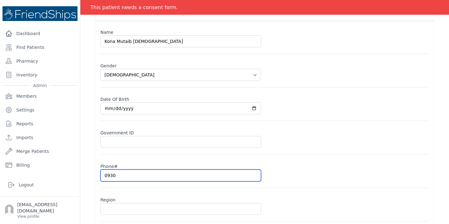
select select "female"
type input "09309"
select select "female"
type input "093096"
select select "female"
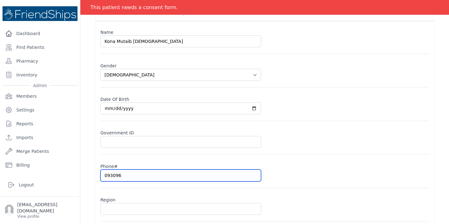
type input "0930962"
select select "female"
type input "093096266"
select select "female"
type input "0930962660"
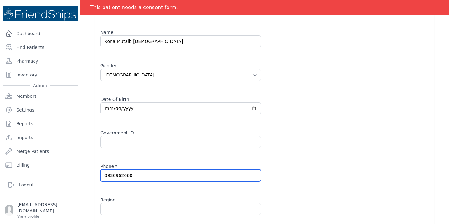
select select "female"
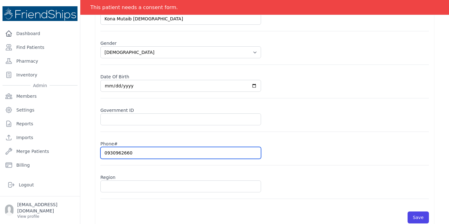
type input "0930962660"
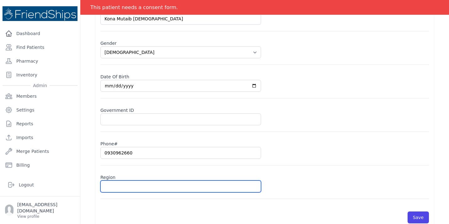
click at [134, 189] on input "text" at bounding box center [180, 187] width 160 height 12
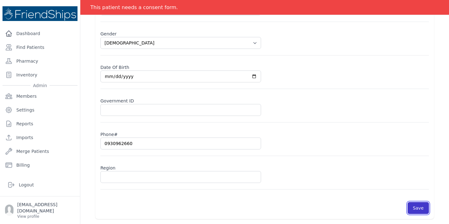
click at [423, 208] on button "Save" at bounding box center [417, 208] width 21 height 12
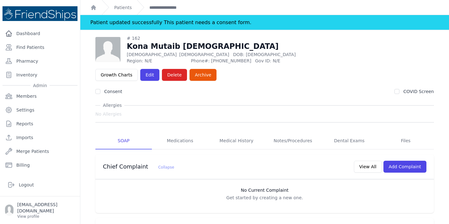
click at [242, 180] on div "No Current Complaint Get started by creating a new one." at bounding box center [264, 197] width 338 height 34
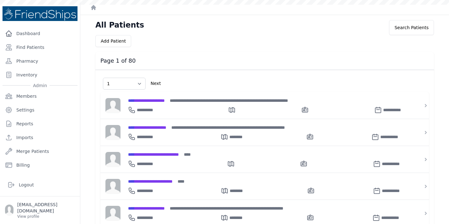
select select "1"
click at [42, 45] on link "Find Patients" at bounding box center [40, 47] width 75 height 13
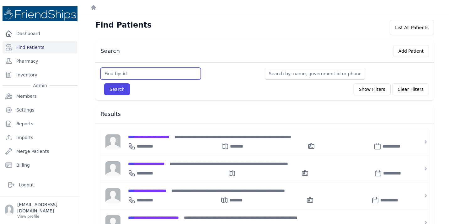
click at [141, 71] on input "text" at bounding box center [150, 74] width 100 height 12
type input "790"
click at [104, 83] on button "Search" at bounding box center [117, 89] width 26 height 12
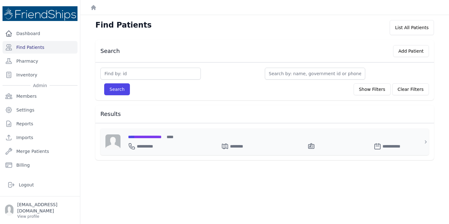
click at [140, 133] on div "**********" at bounding box center [268, 142] width 296 height 27
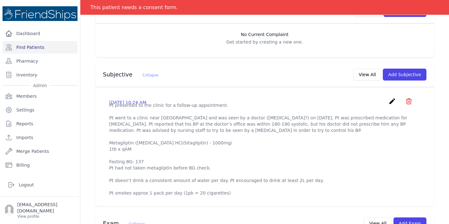
scroll to position [144, 0]
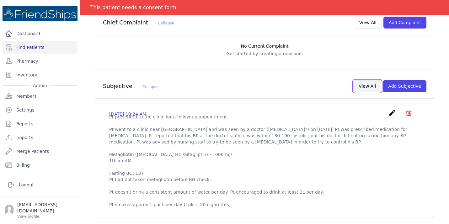
click at [371, 80] on button "View All" at bounding box center [367, 86] width 28 height 12
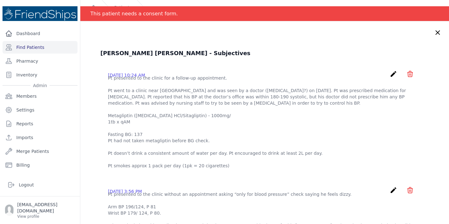
scroll to position [7, 0]
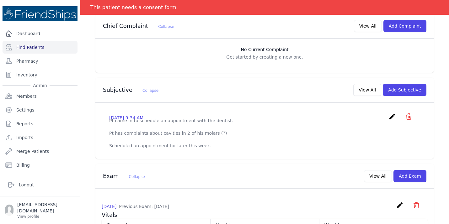
scroll to position [175, 0]
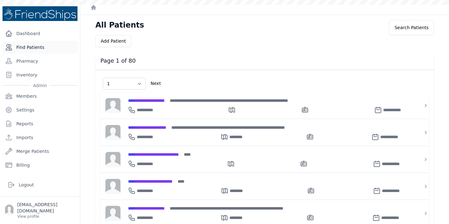
select select "1"
click at [42, 50] on link "Find Patients" at bounding box center [40, 47] width 75 height 13
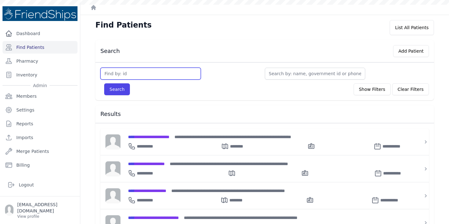
click at [132, 71] on input "text" at bounding box center [150, 74] width 100 height 12
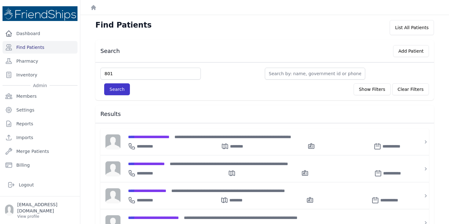
type input "801"
click at [117, 90] on button "Search" at bounding box center [117, 89] width 26 height 12
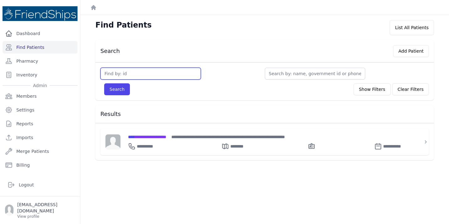
click at [123, 70] on input "text" at bounding box center [150, 74] width 100 height 12
type input "802"
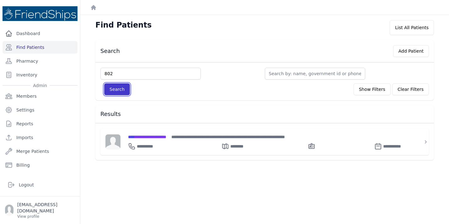
click at [112, 92] on button "Search" at bounding box center [117, 89] width 26 height 12
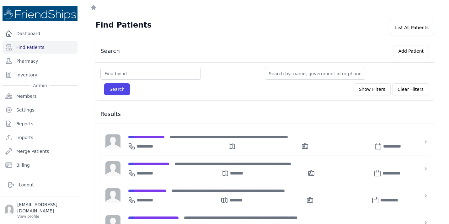
scroll to position [34, 0]
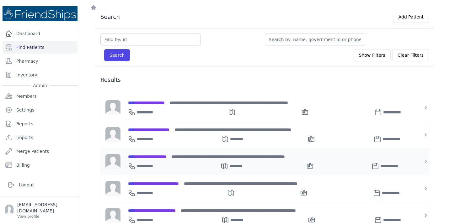
click at [159, 155] on span "**********" at bounding box center [147, 157] width 38 height 4
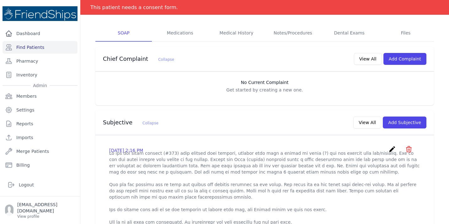
scroll to position [240, 0]
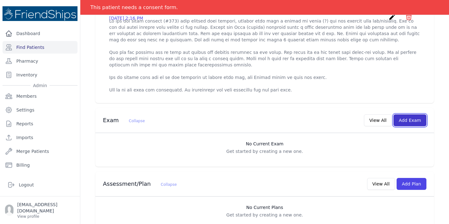
click at [412, 114] on button "Add Exam" at bounding box center [409, 120] width 33 height 12
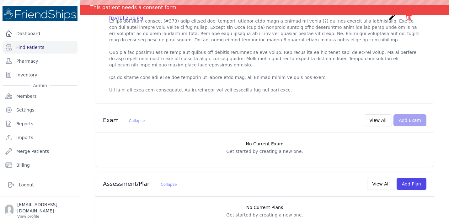
scroll to position [0, 0]
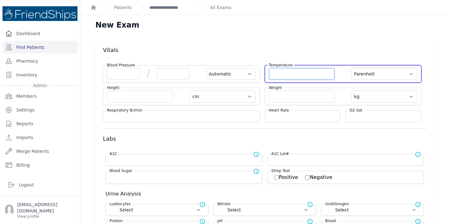
click at [287, 75] on input "number" at bounding box center [302, 74] width 66 height 12
type input "37"
click at [406, 75] on select "Farenheit Celcius" at bounding box center [384, 74] width 66 height 12
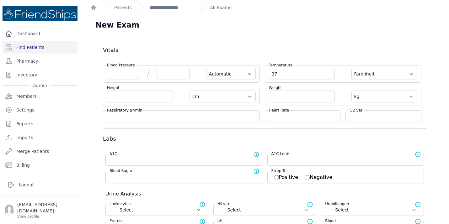
select select "Automatic"
type input "37.0"
select select "cm"
select select "kg"
select select
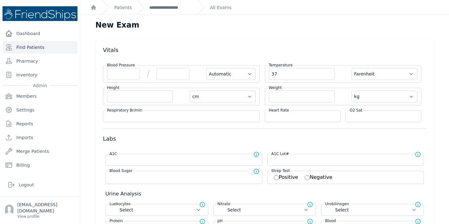
select select
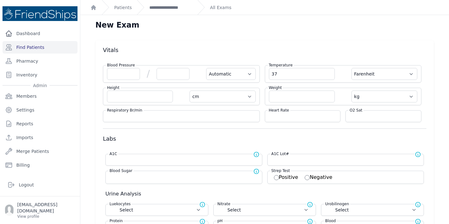
select select
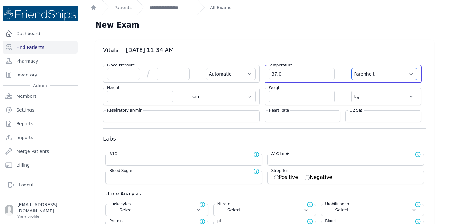
click at [410, 75] on select "Farenheit Celcius" at bounding box center [384, 74] width 66 height 12
select select "C"
select select "Automatic"
select select "cm"
select select "kg"
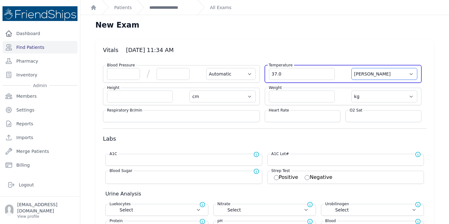
select select
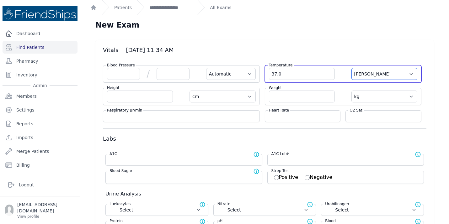
select select
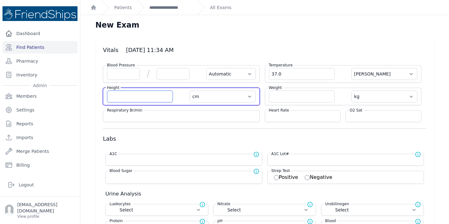
click at [129, 96] on input "number" at bounding box center [140, 97] width 66 height 12
type input "108.8"
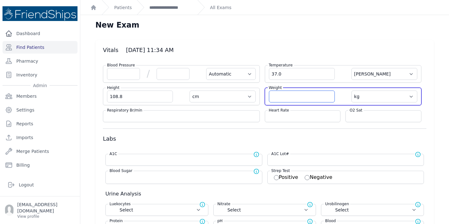
click at [286, 100] on input "number" at bounding box center [302, 97] width 66 height 12
select select "Automatic"
select select "C"
select select "cm"
select select "kg"
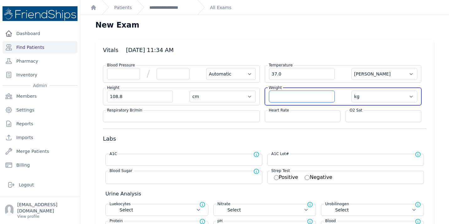
select select
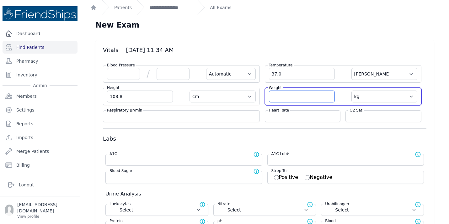
select select
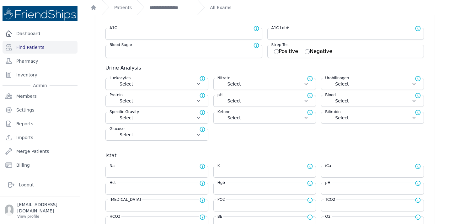
scroll to position [132, 0]
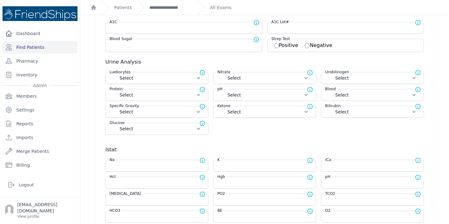
type input "16.7"
click at [238, 183] on input "number" at bounding box center [264, 183] width 95 height 6
select select "Automatic"
select select "C"
select select "cm"
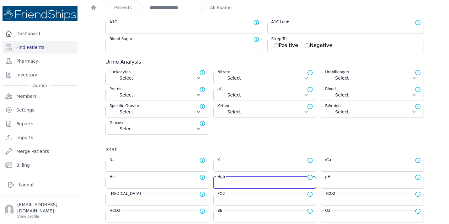
select select "kg"
select select
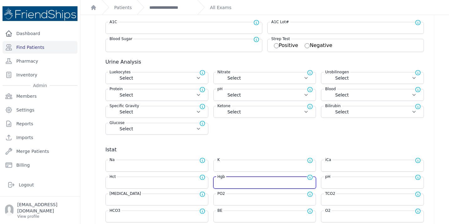
select select
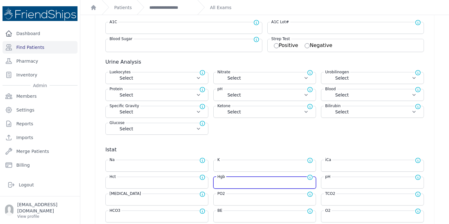
select select
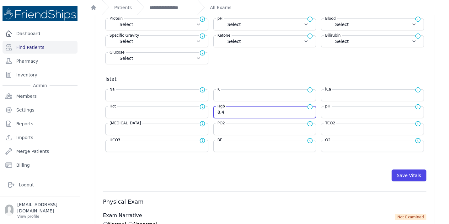
scroll to position [203, 0]
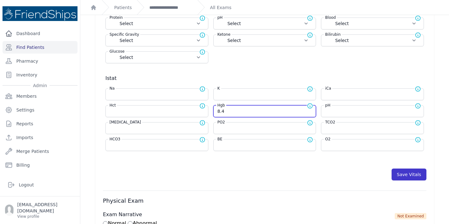
type input "8.4"
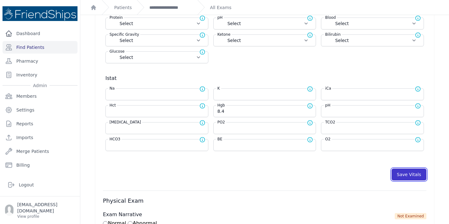
click at [407, 174] on button "Save Vitals" at bounding box center [408, 175] width 35 height 12
select select "Automatic"
select select "cm"
select select "kg"
select select
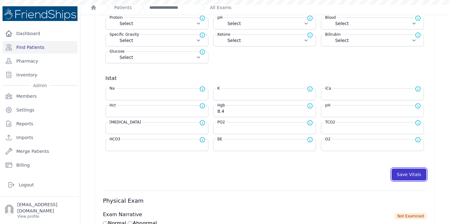
select select
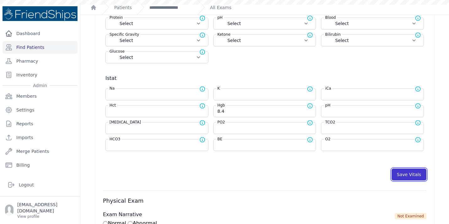
select select
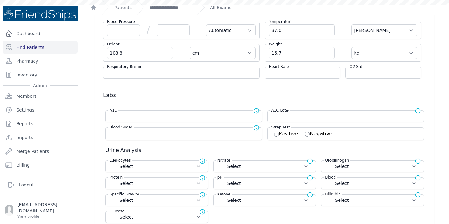
scroll to position [0, 0]
